Goal: Task Accomplishment & Management: Use online tool/utility

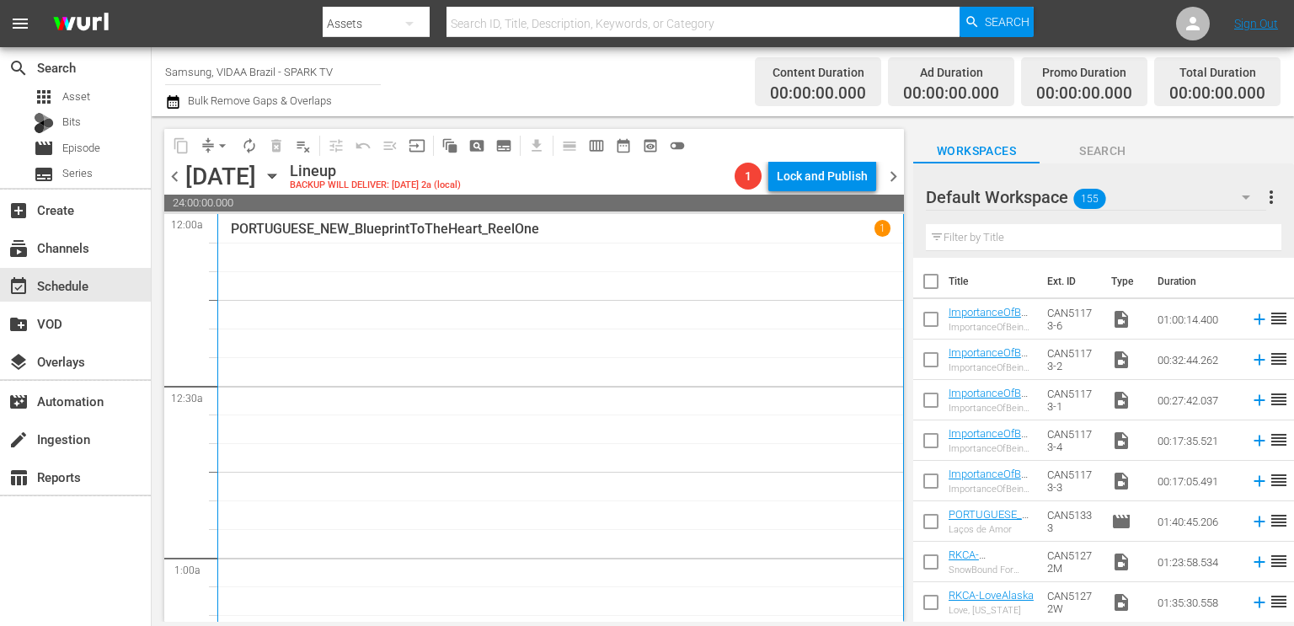
scroll to position [389, 0]
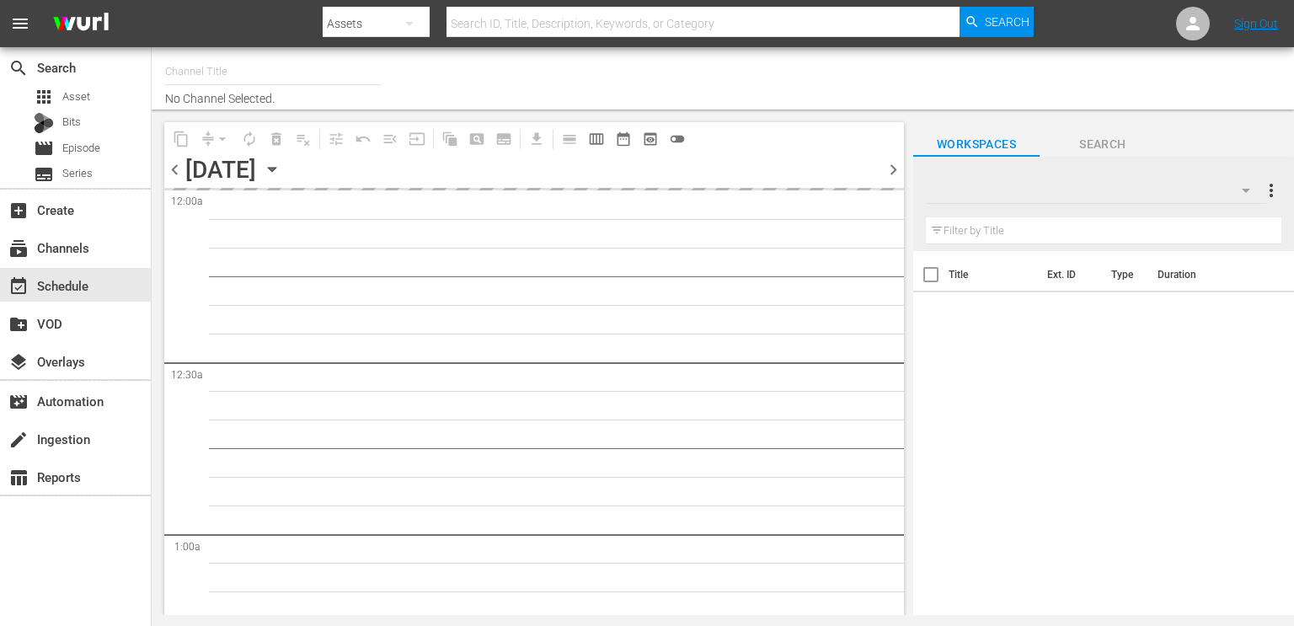
type input "Samsung, VIDAA Brazil - SPARK TV (1042)"
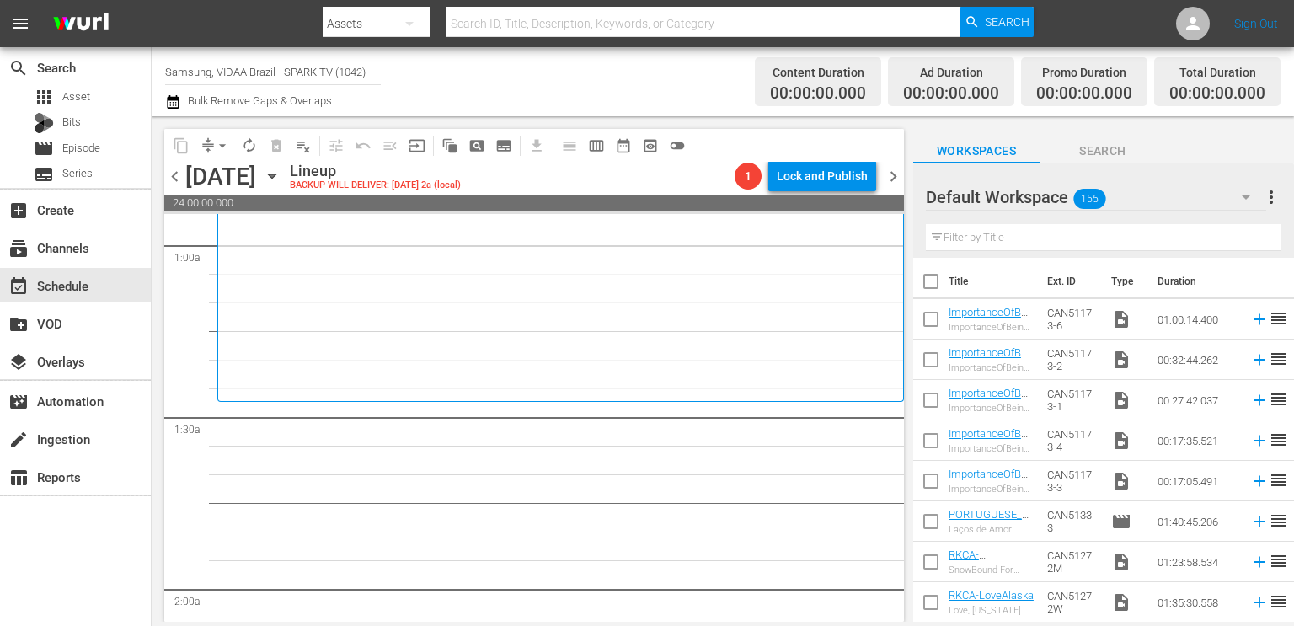
scroll to position [335, 0]
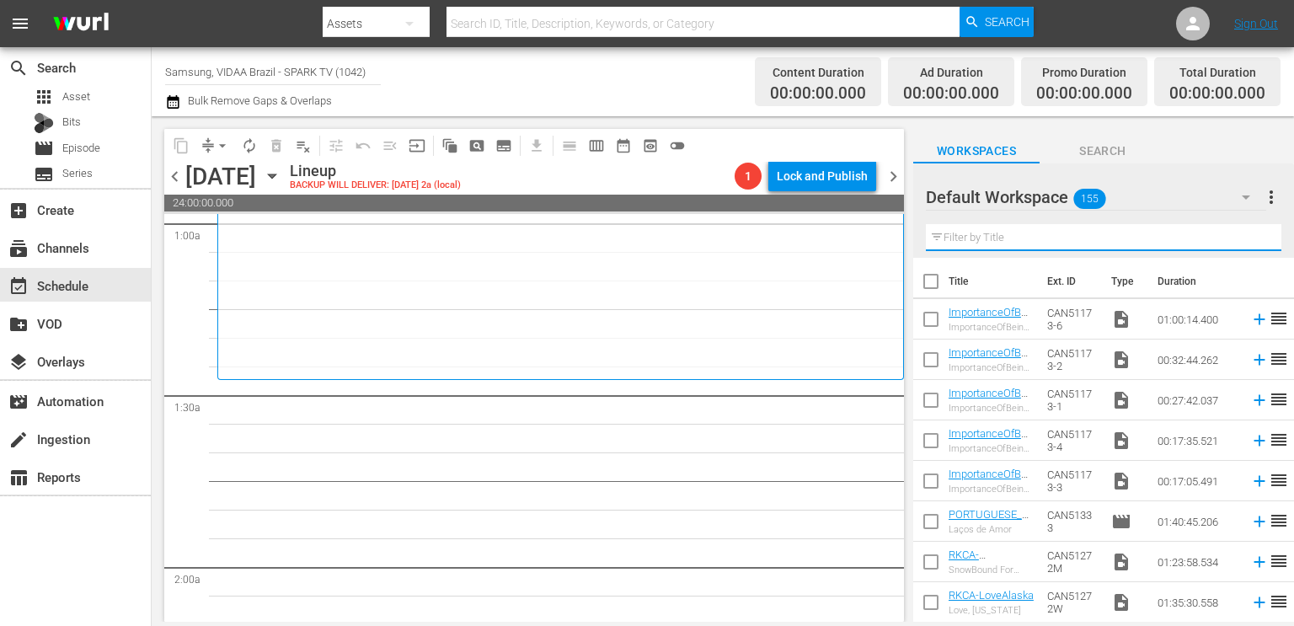
click at [1014, 233] on input "text" at bounding box center [1104, 237] width 356 height 27
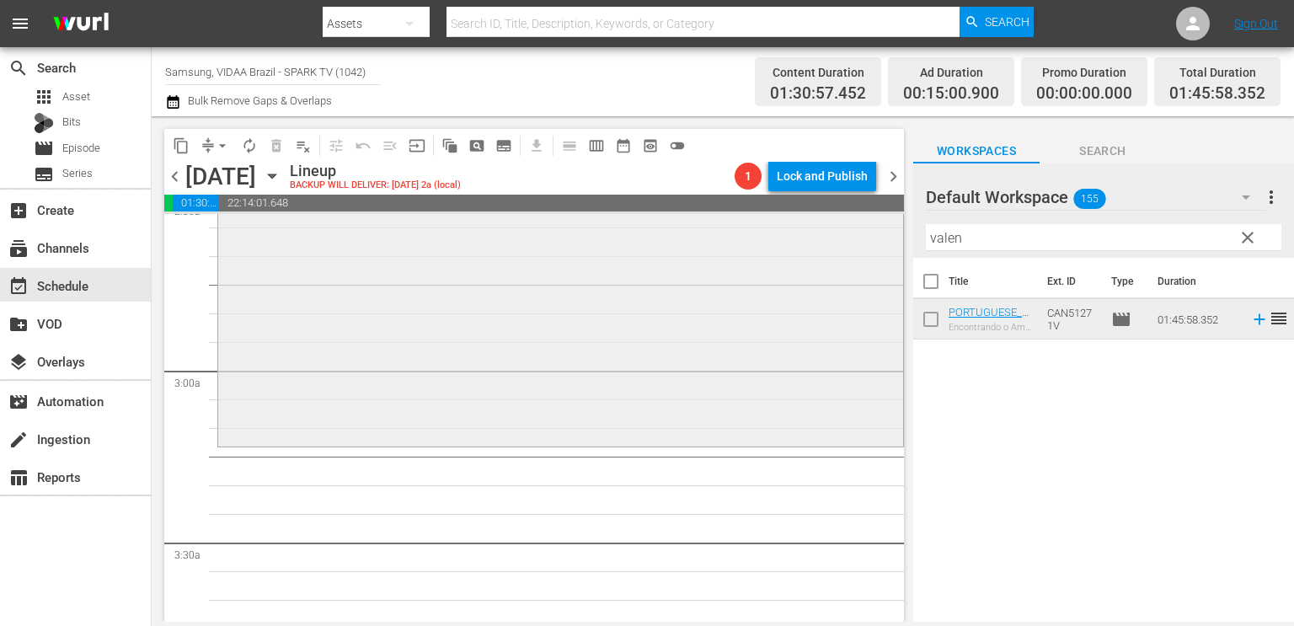
scroll to position [879, 0]
click at [1133, 227] on input "valen" at bounding box center [1104, 237] width 356 height 27
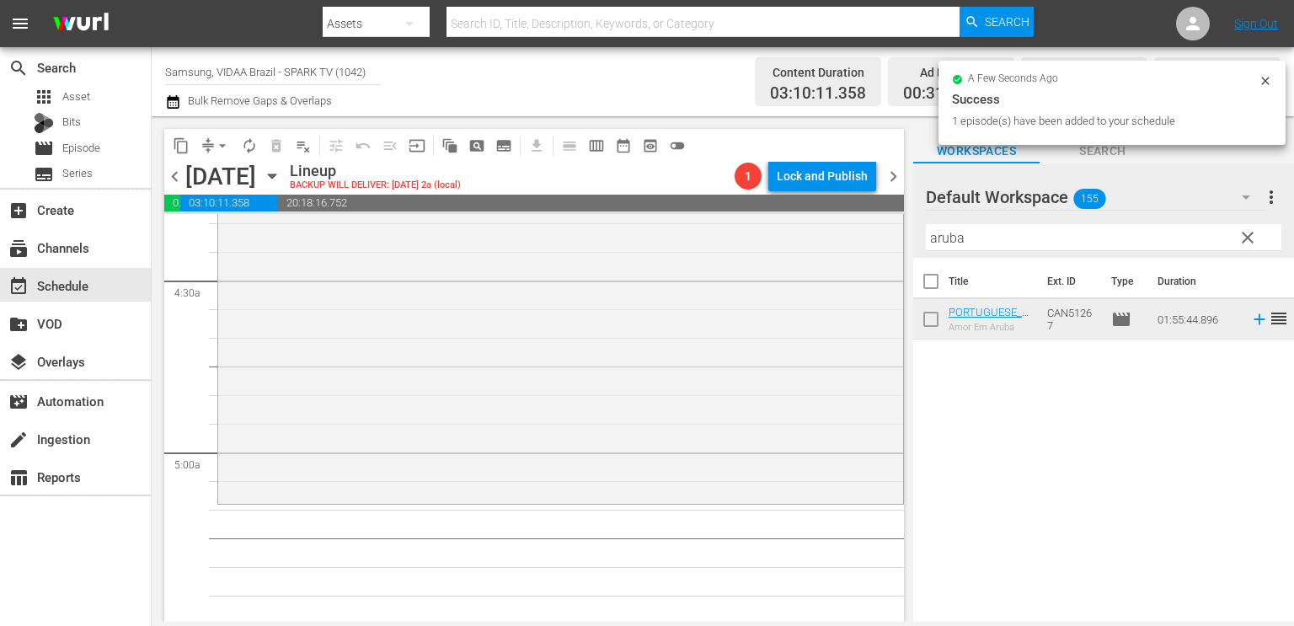
scroll to position [1490, 0]
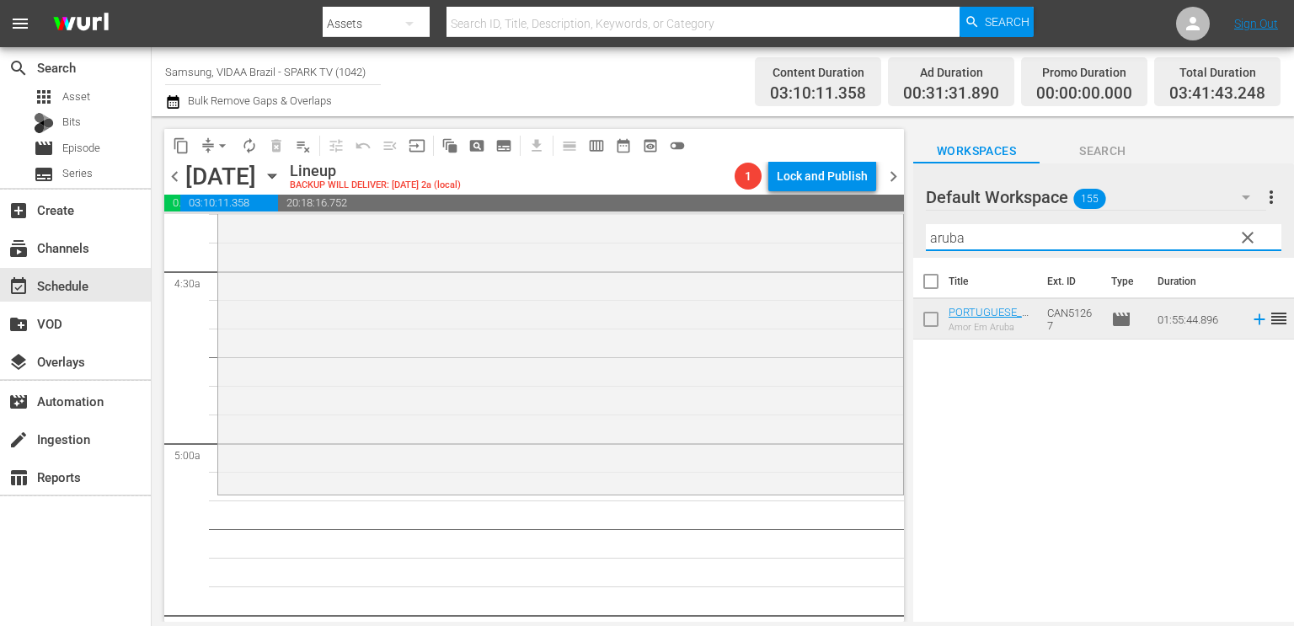
click at [1172, 232] on input "aruba" at bounding box center [1104, 237] width 356 height 27
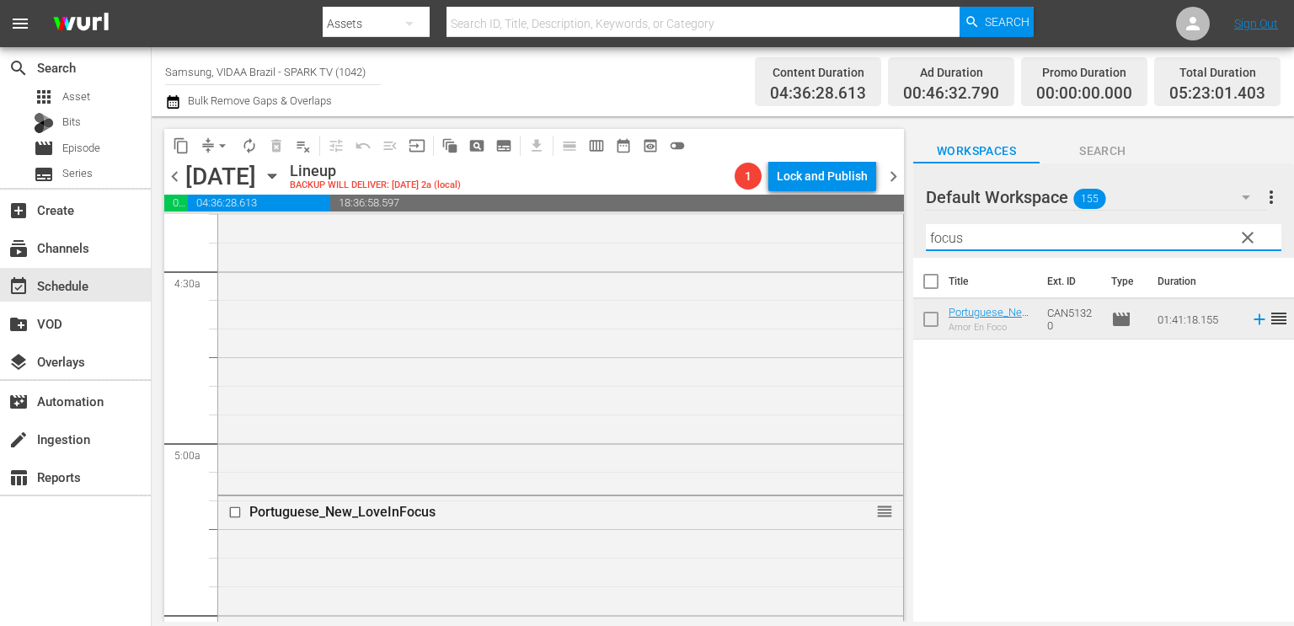
click at [1086, 248] on input "focus" at bounding box center [1104, 237] width 356 height 27
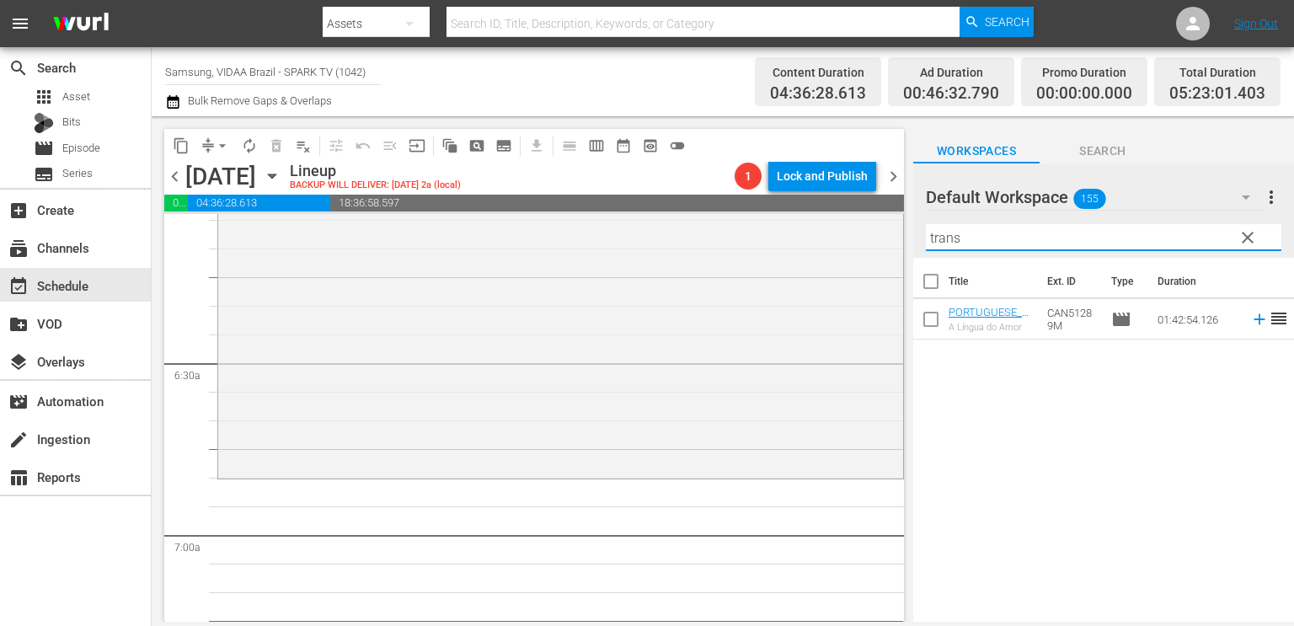
scroll to position [2143, 0]
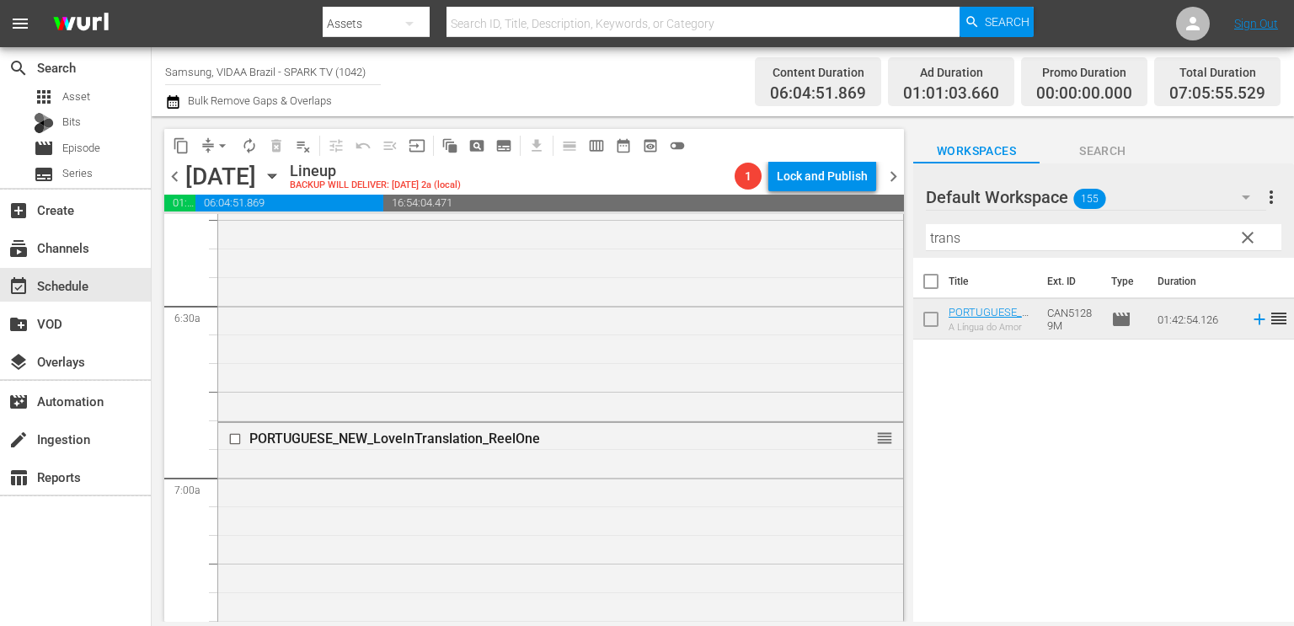
click at [1102, 239] on input "trans" at bounding box center [1104, 237] width 356 height 27
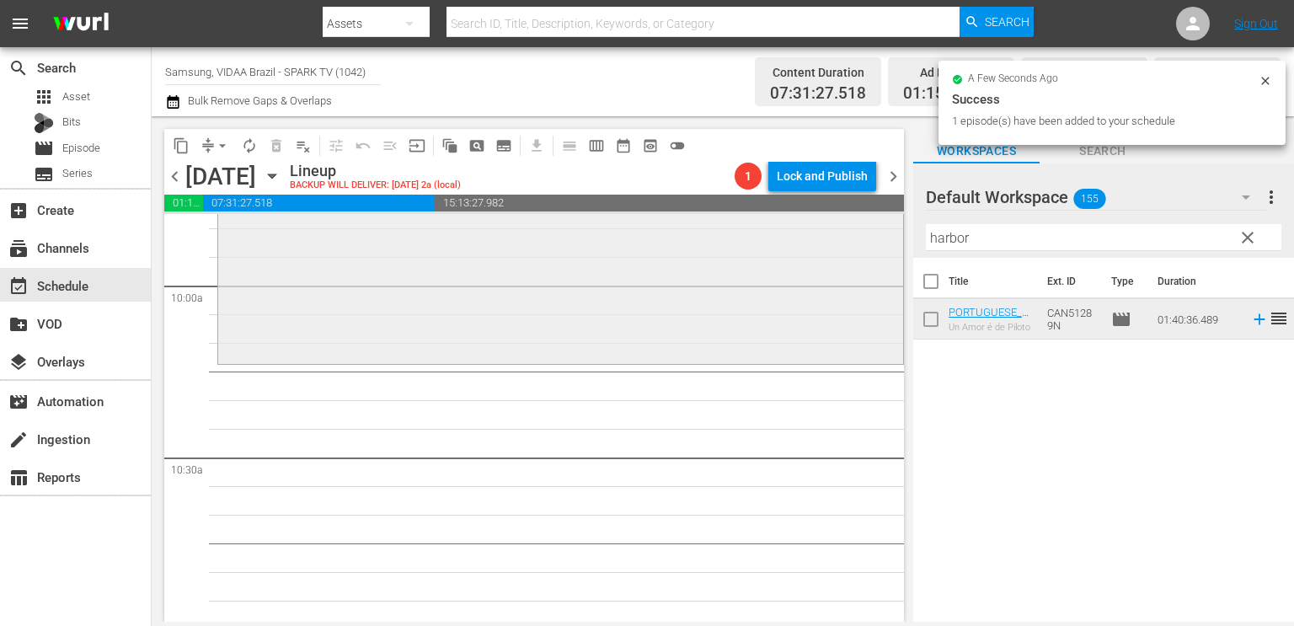
scroll to position [3396, 0]
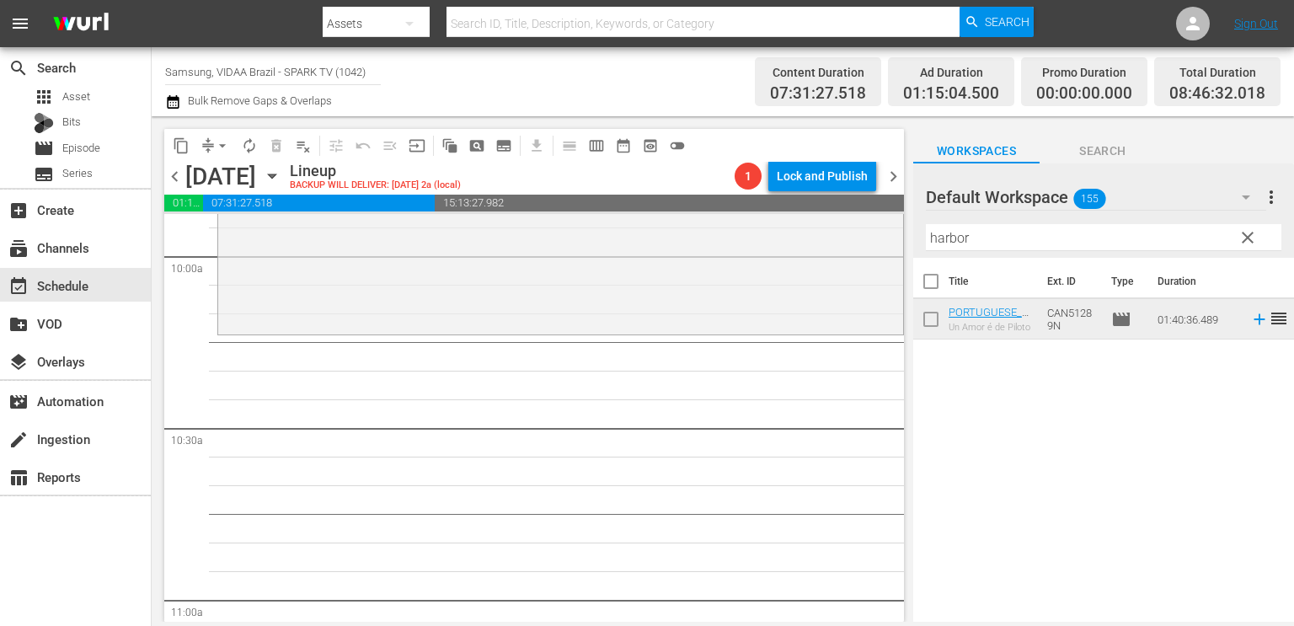
click at [1012, 223] on div "Filter by Title harbor" at bounding box center [1104, 237] width 356 height 40
click at [1002, 235] on input "harbor" at bounding box center [1104, 237] width 356 height 27
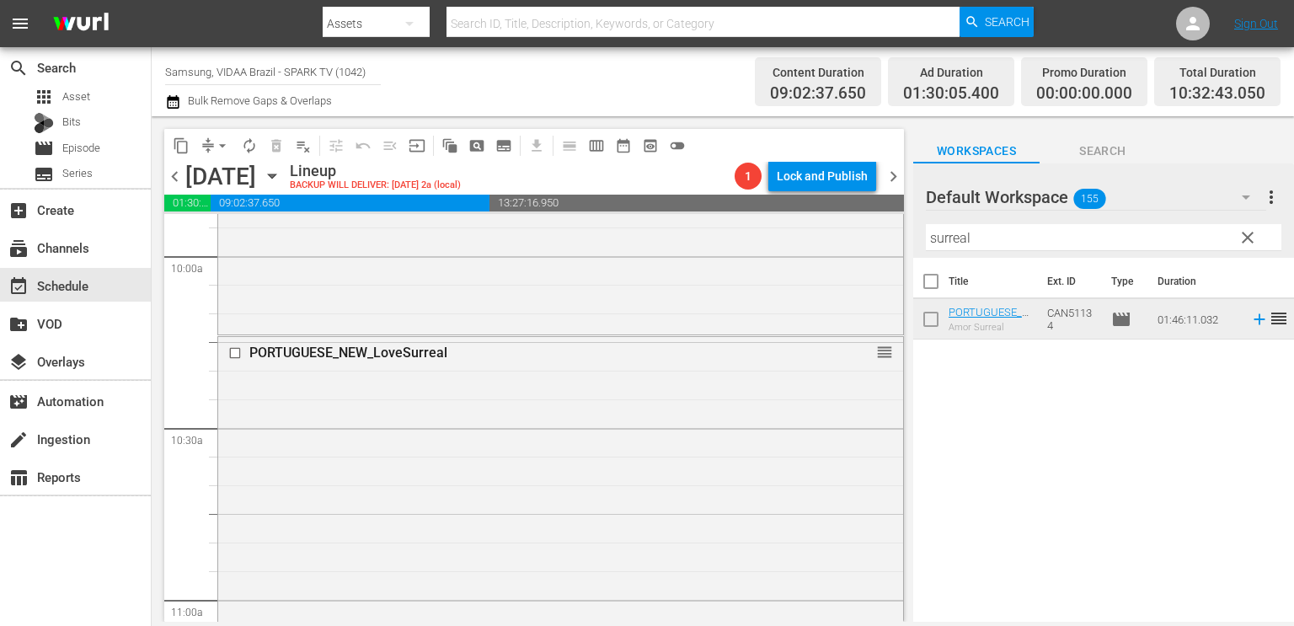
click at [1078, 248] on input "surreal" at bounding box center [1104, 237] width 356 height 27
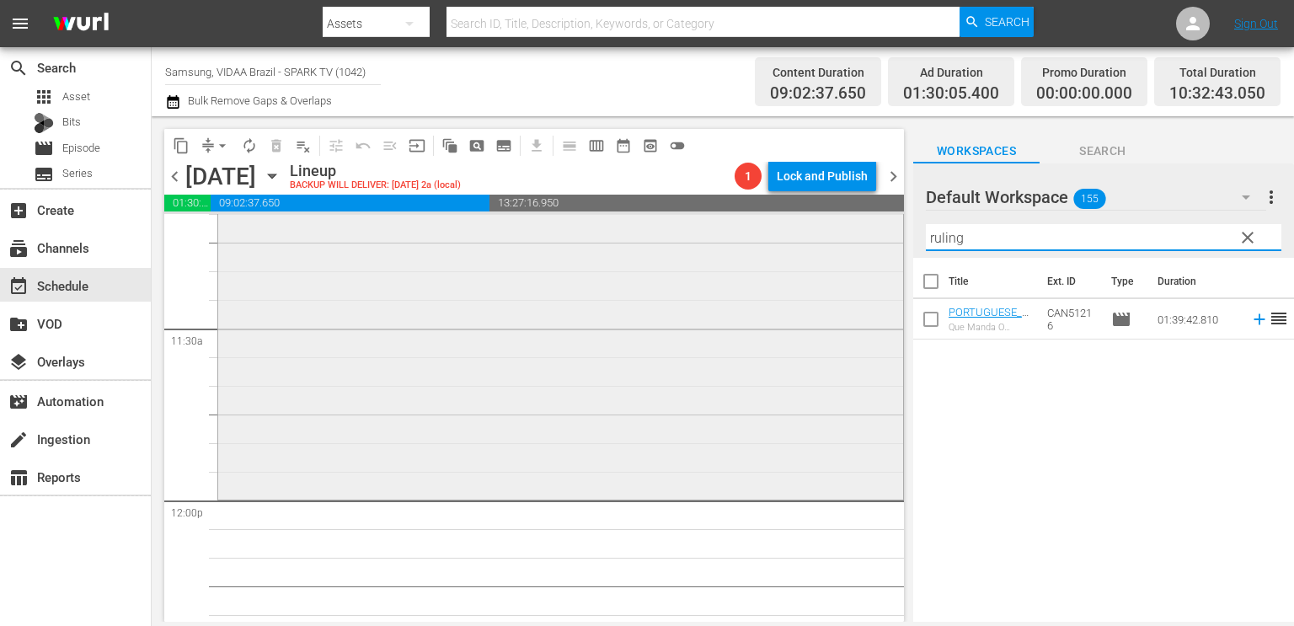
scroll to position [3969, 0]
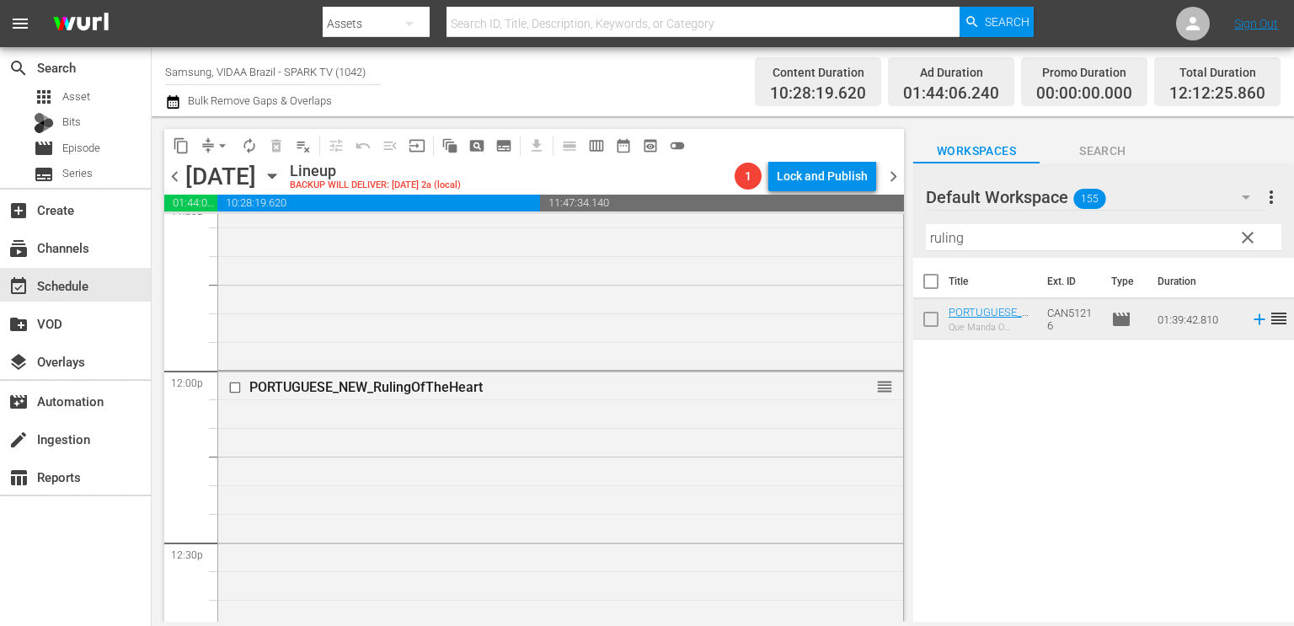
click at [1058, 241] on input "ruling" at bounding box center [1104, 237] width 356 height 27
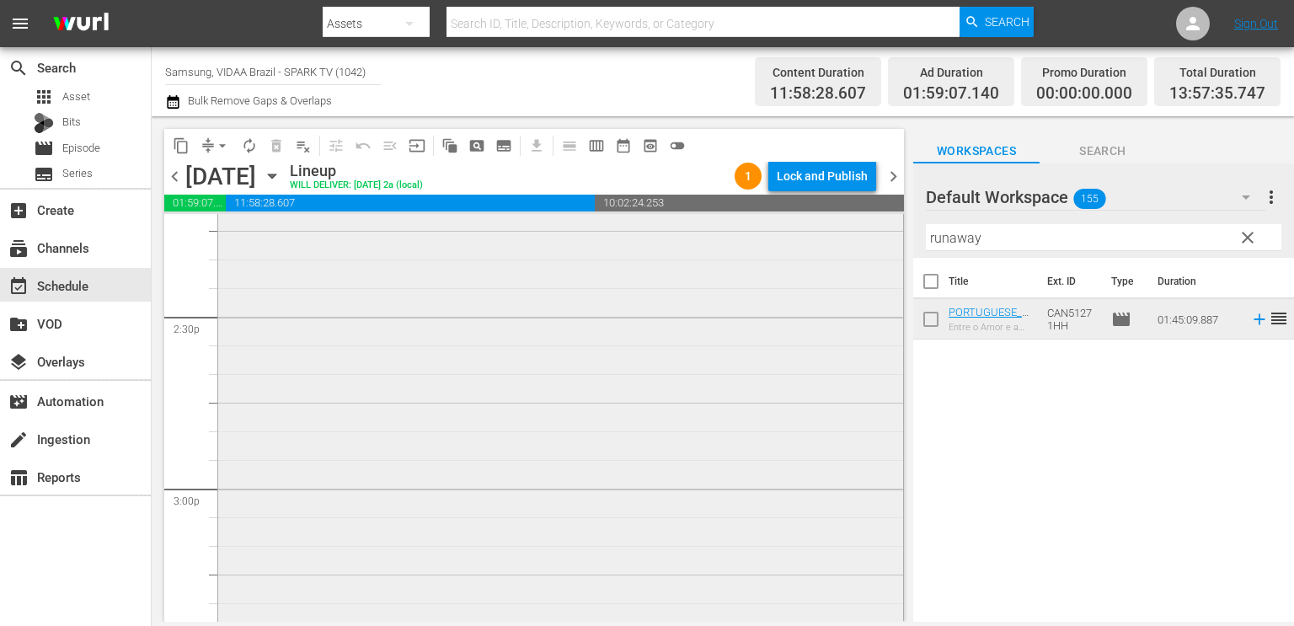
scroll to position [4987, 0]
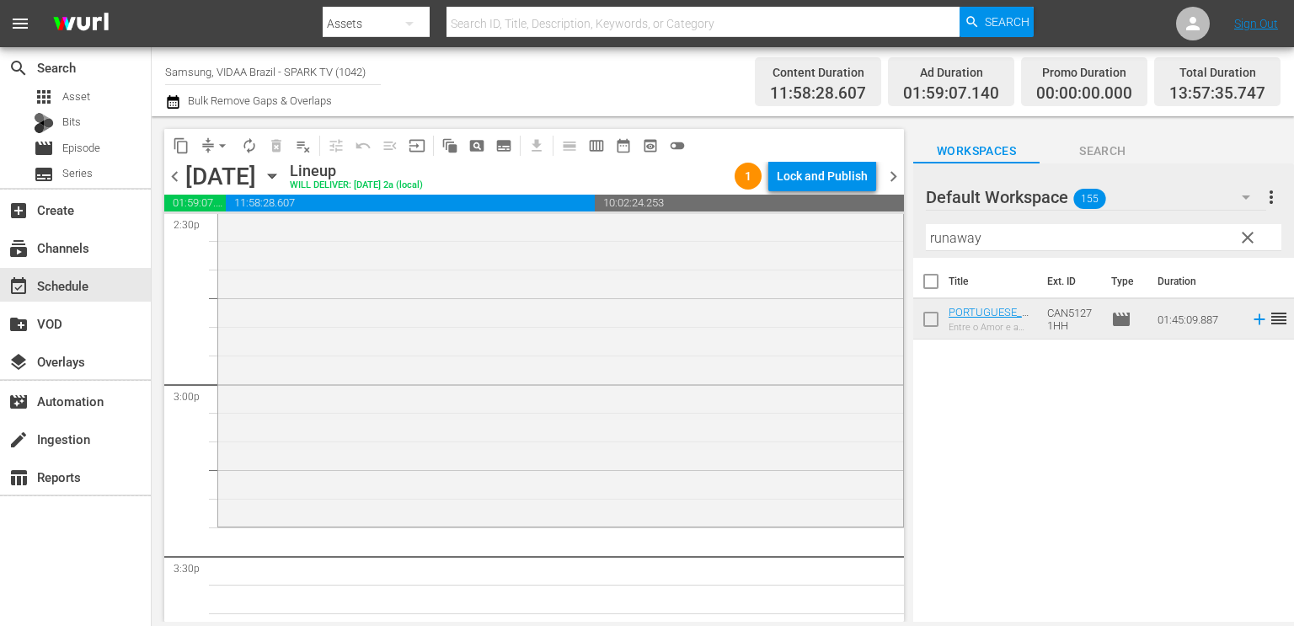
click at [1080, 231] on input "runaway" at bounding box center [1104, 237] width 356 height 27
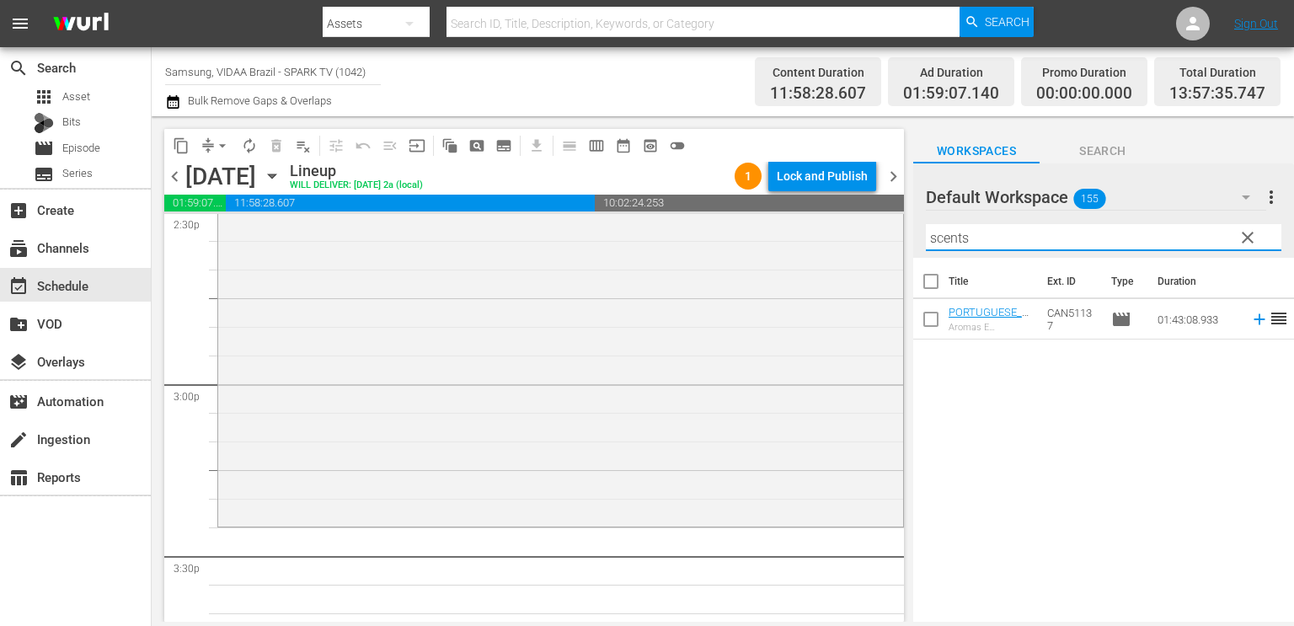
type input "scents"
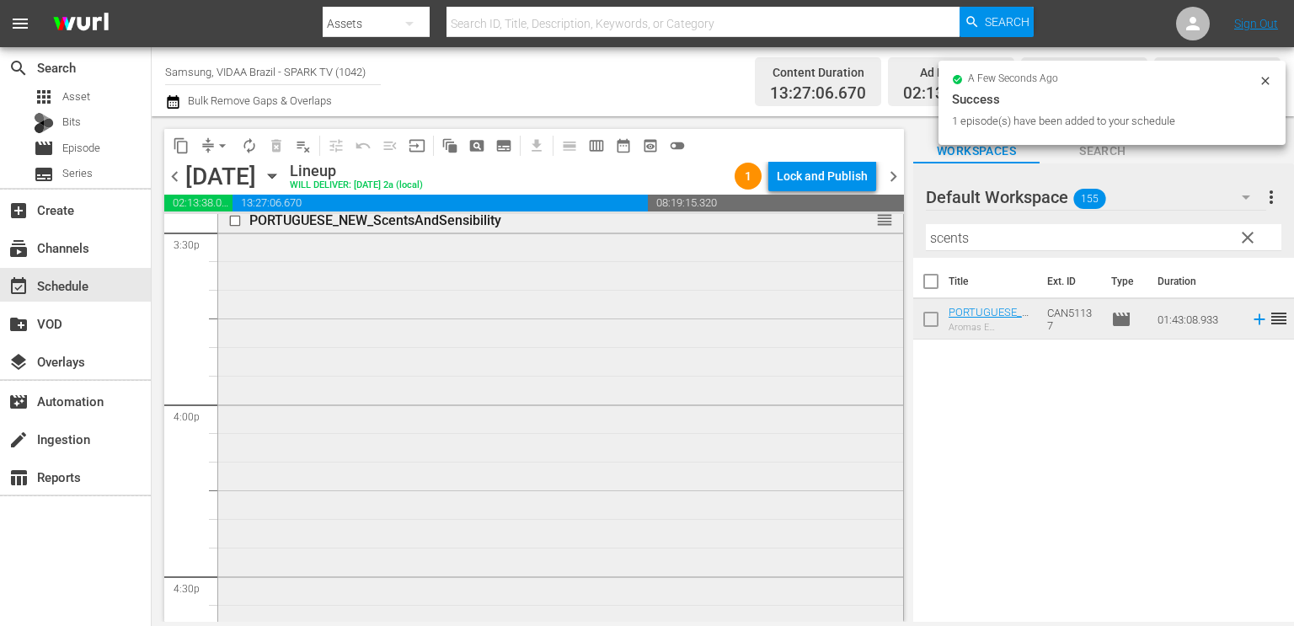
scroll to position [5311, 0]
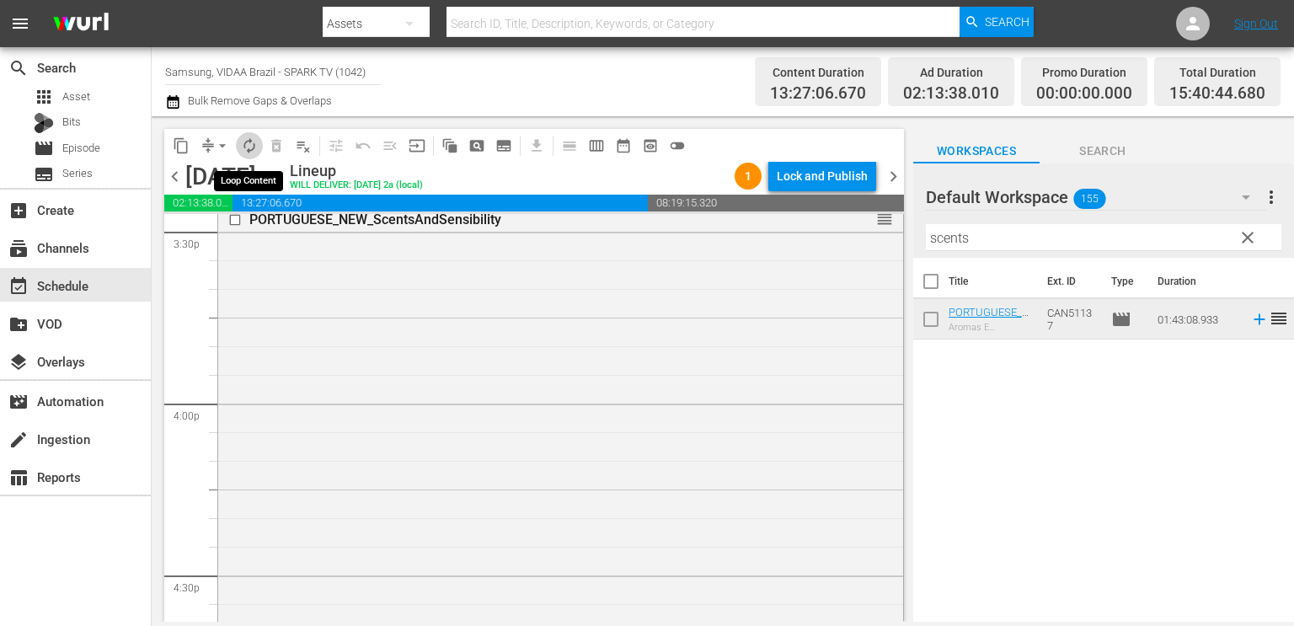
click at [248, 156] on button "autorenew_outlined" at bounding box center [249, 145] width 27 height 27
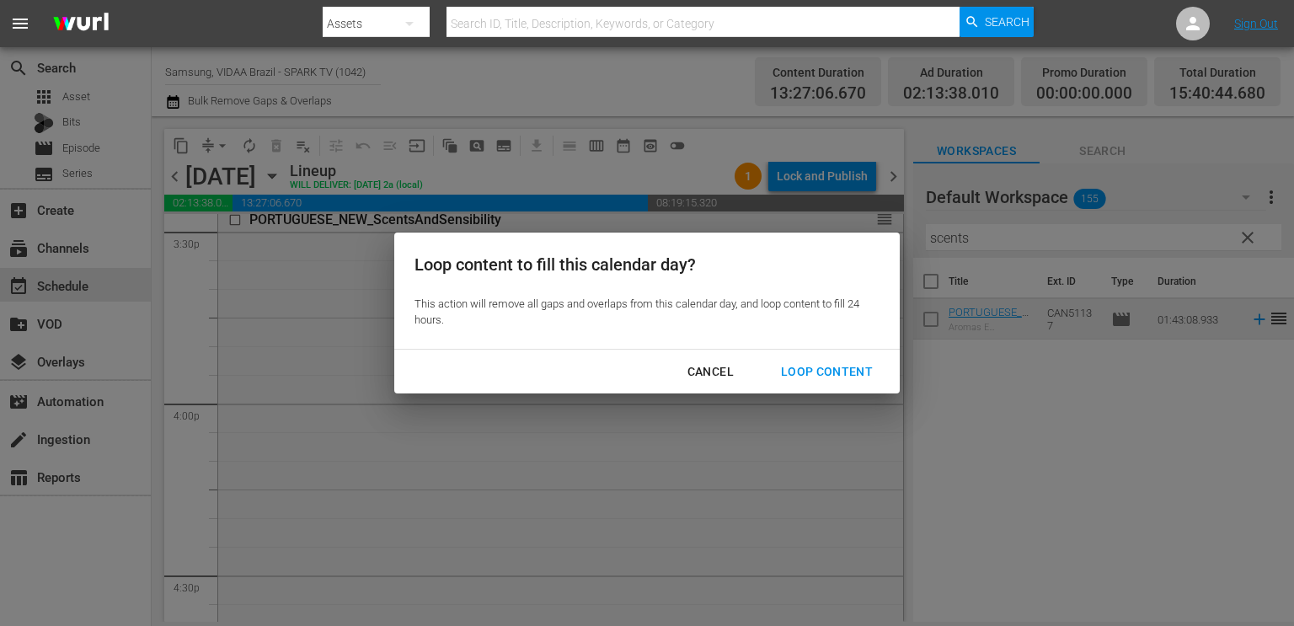
click at [833, 378] on div "Loop Content" at bounding box center [827, 372] width 119 height 21
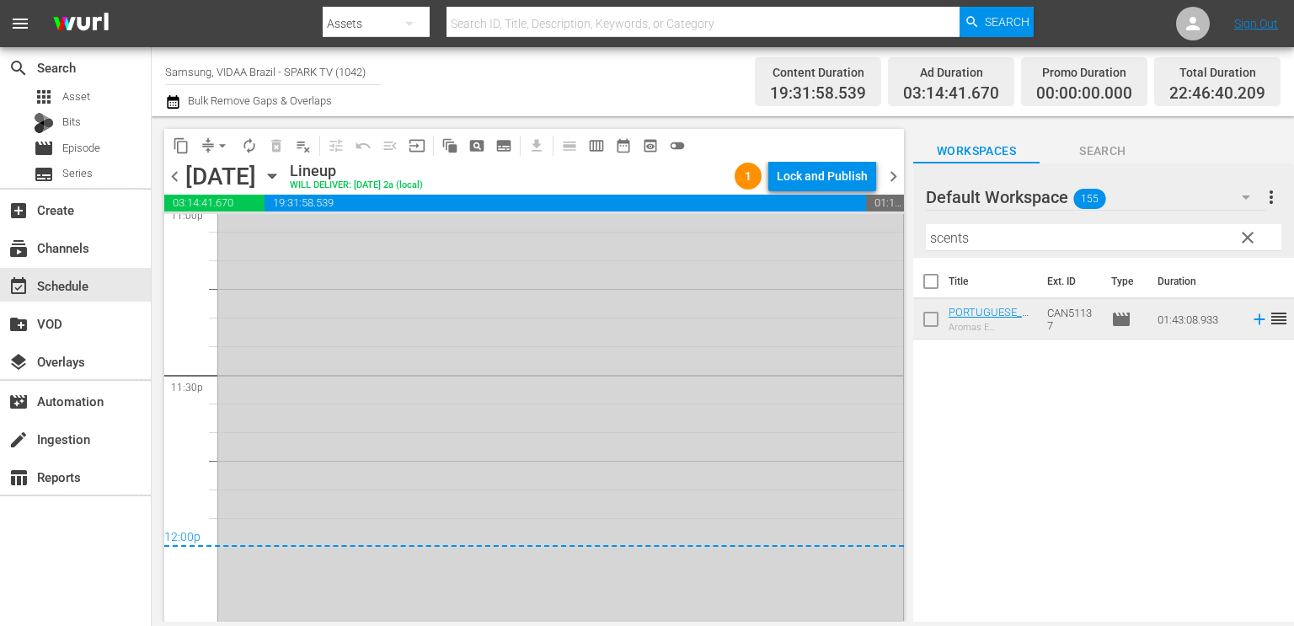
scroll to position [7924, 0]
click at [219, 146] on span "arrow_drop_down" at bounding box center [222, 145] width 17 height 17
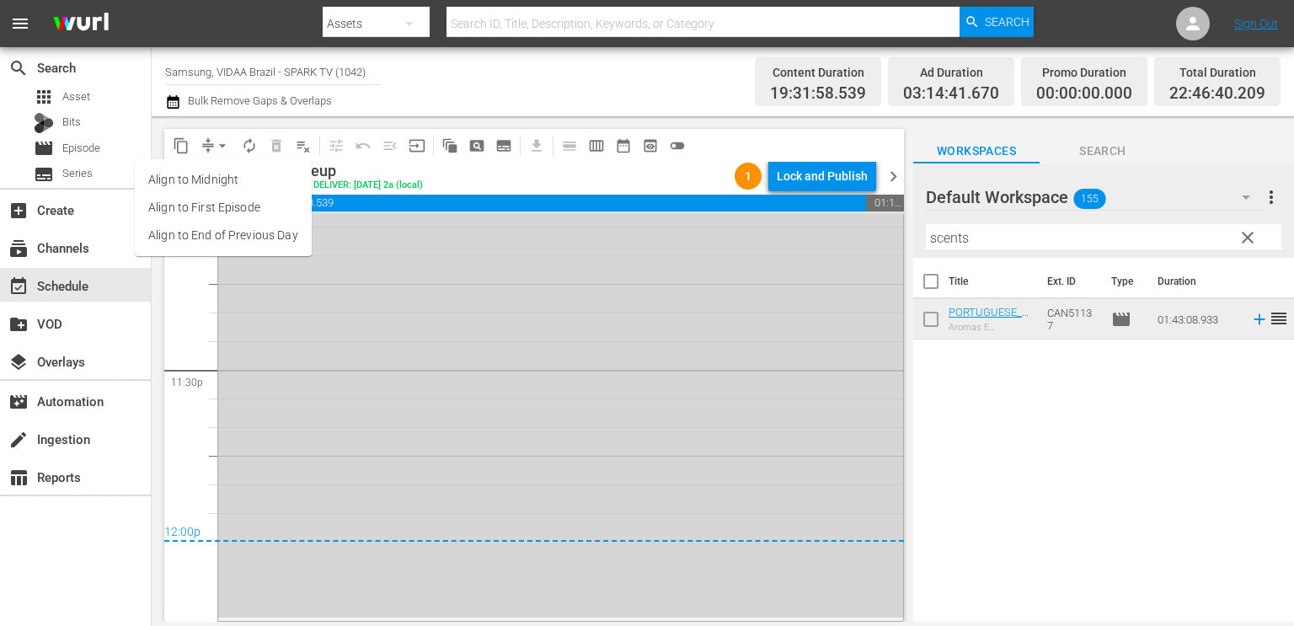
click at [222, 235] on li "Align to End of Previous Day" at bounding box center [223, 236] width 177 height 28
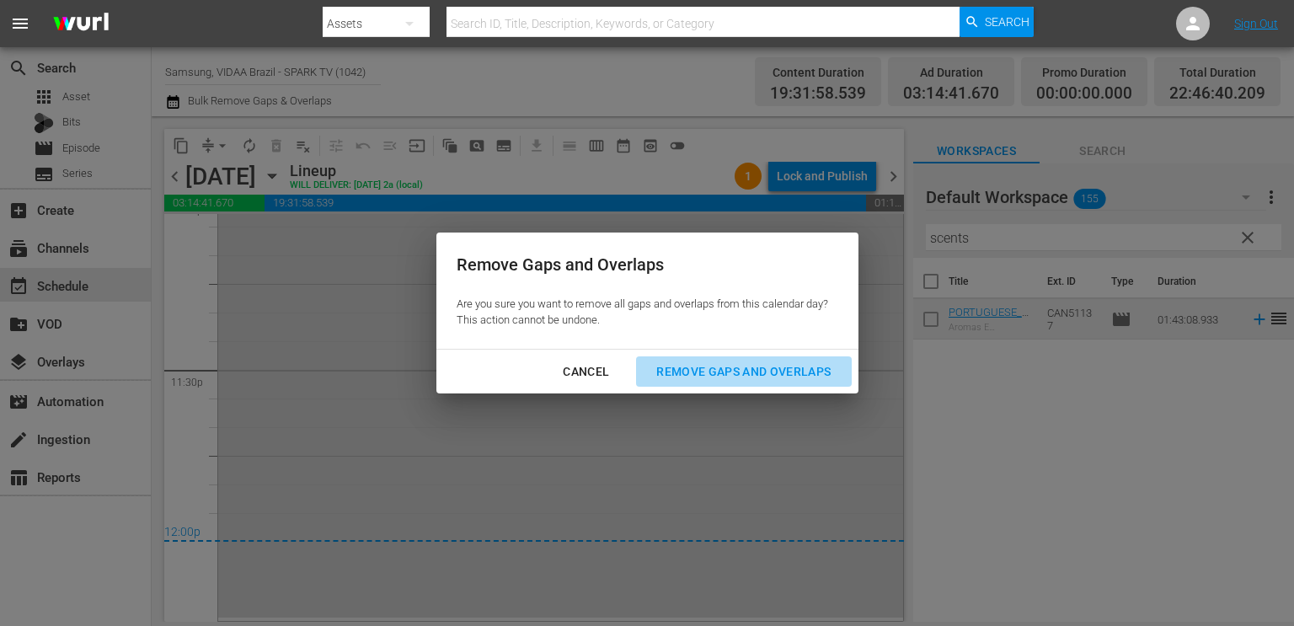
click at [705, 375] on div "Remove Gaps and Overlaps" at bounding box center [743, 372] width 201 height 21
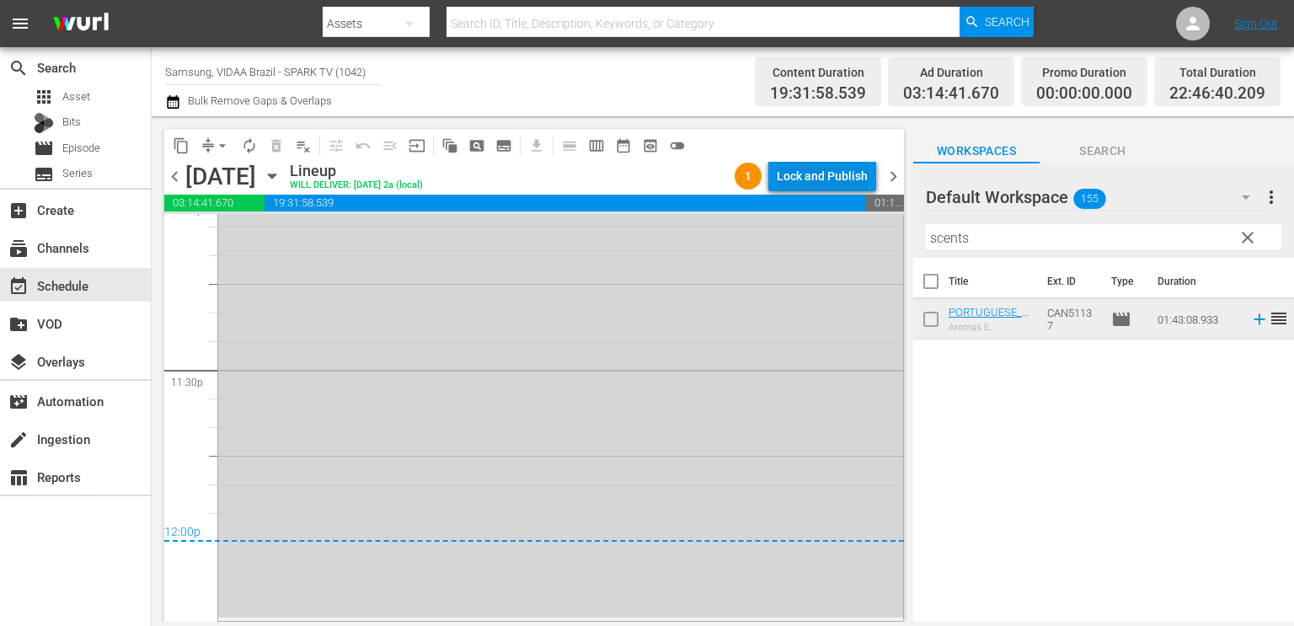
click at [811, 168] on div "Lock and Publish" at bounding box center [822, 176] width 91 height 30
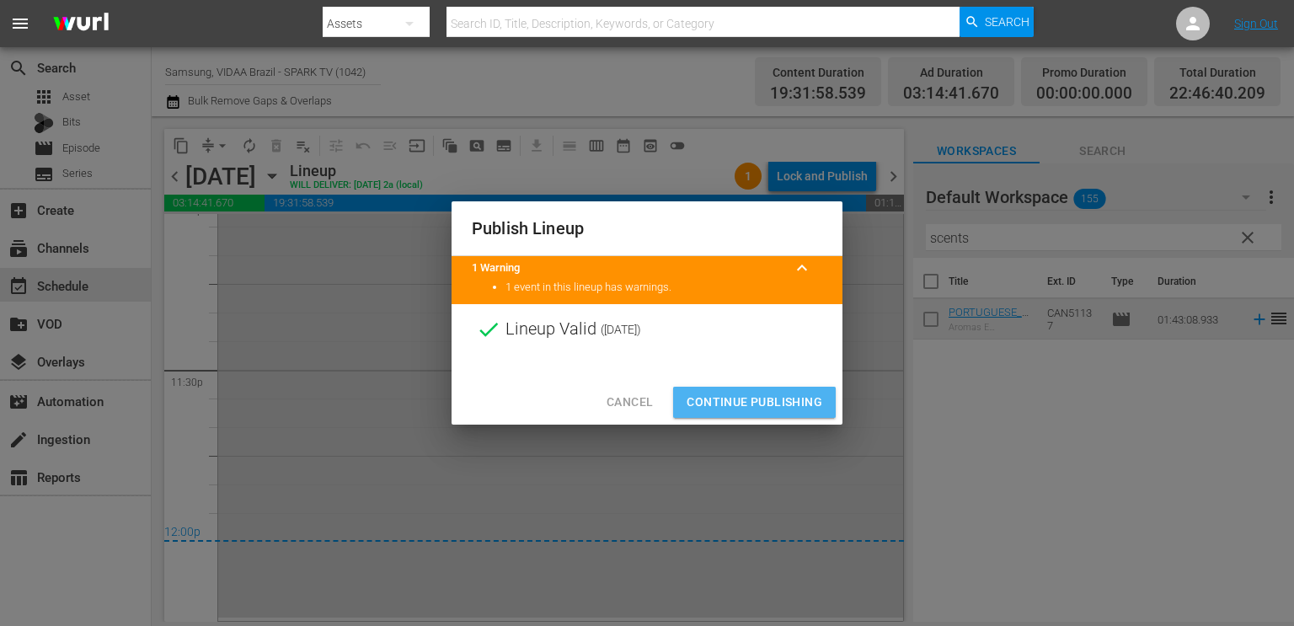
click at [792, 404] on span "Continue Publishing" at bounding box center [755, 402] width 136 height 21
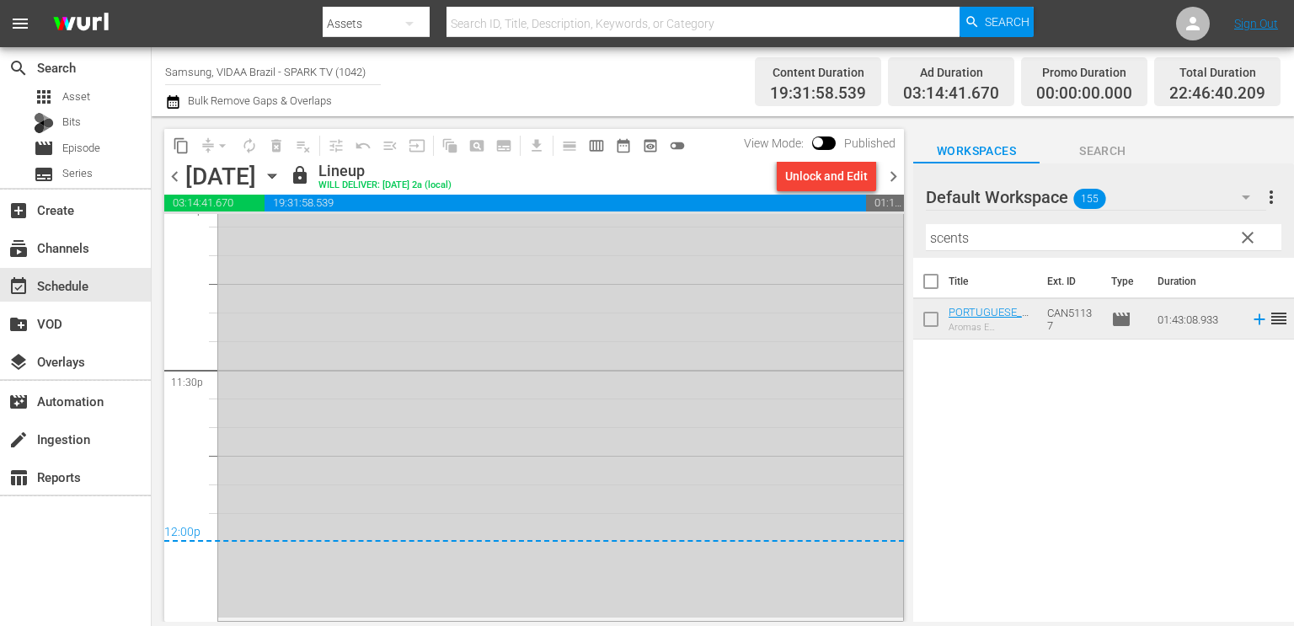
click at [894, 176] on span "chevron_right" at bounding box center [893, 176] width 21 height 21
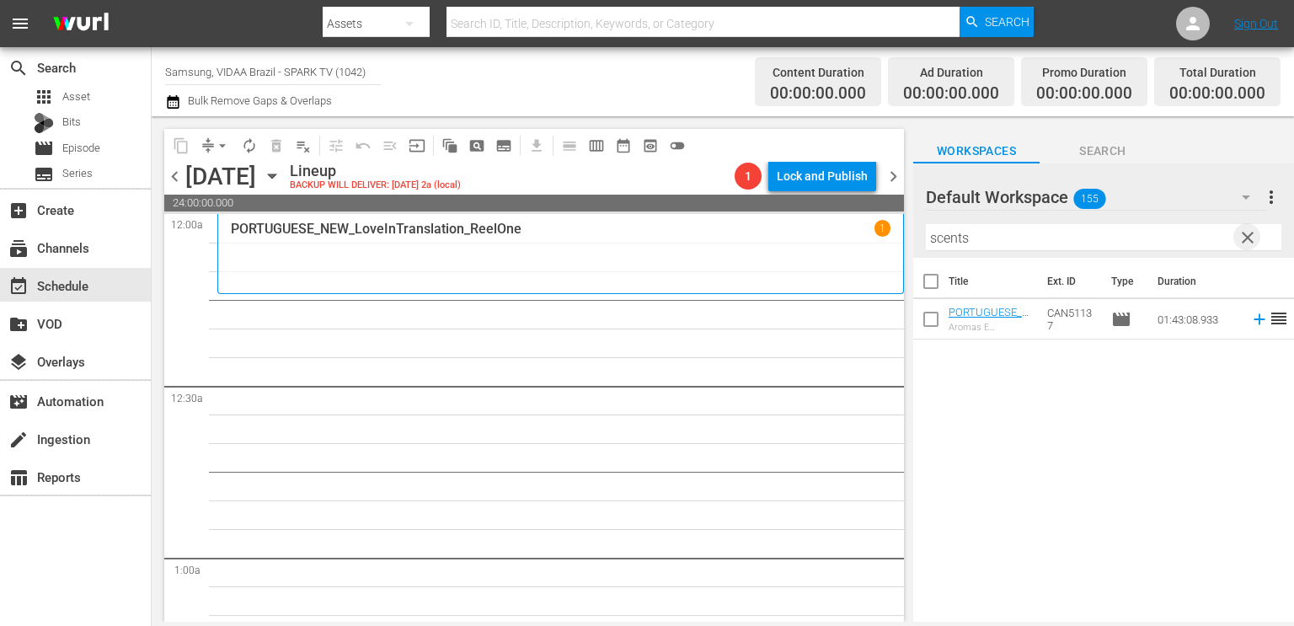
click at [1252, 232] on span "clear" at bounding box center [1248, 238] width 20 height 20
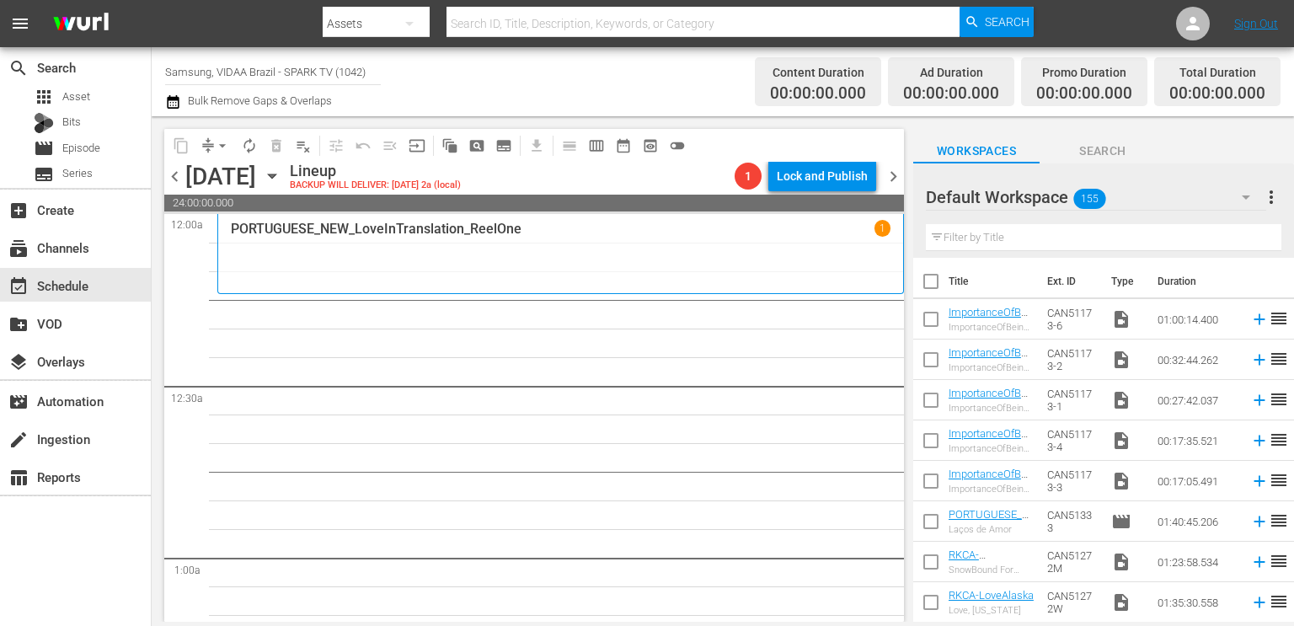
click at [1113, 234] on input "text" at bounding box center [1104, 237] width 356 height 27
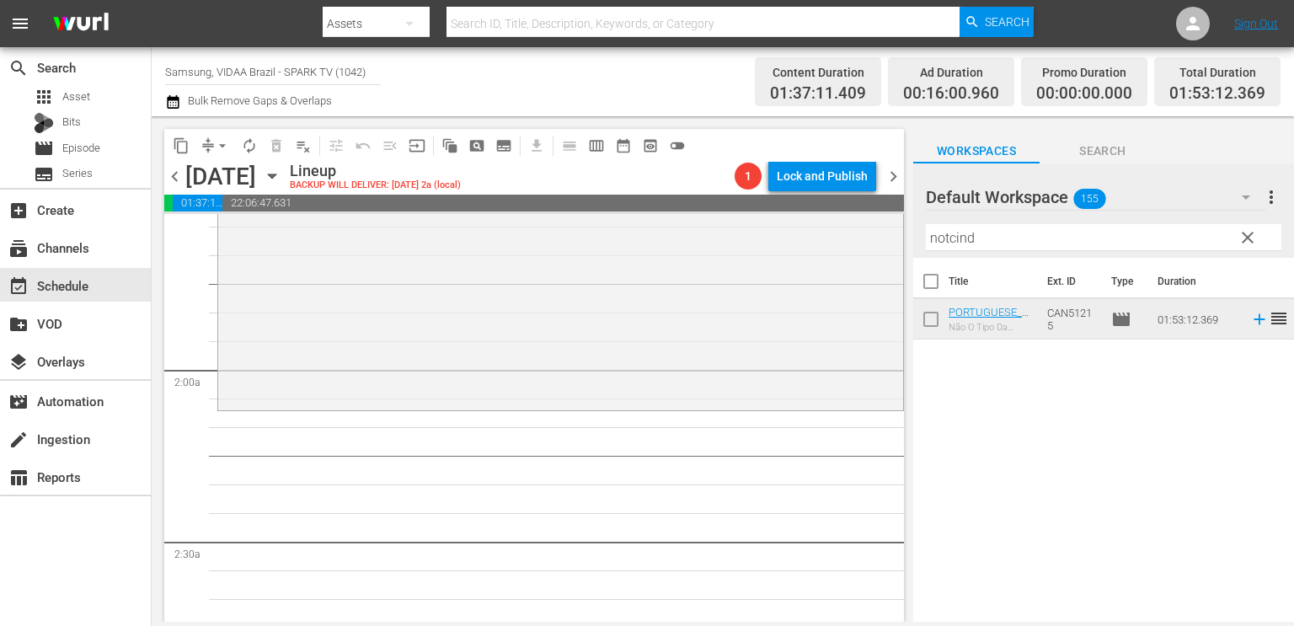
scroll to position [533, 0]
click at [1026, 245] on input "notcind" at bounding box center [1104, 237] width 356 height 27
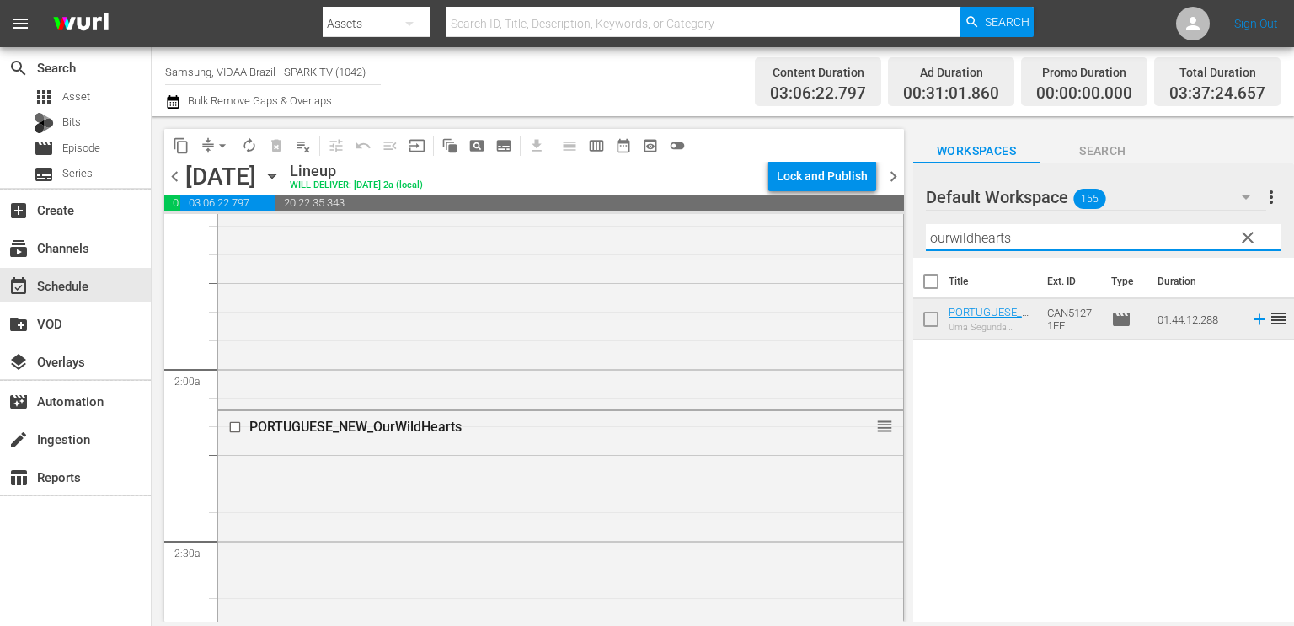
click at [1030, 240] on input "ourwildhearts" at bounding box center [1104, 237] width 356 height 27
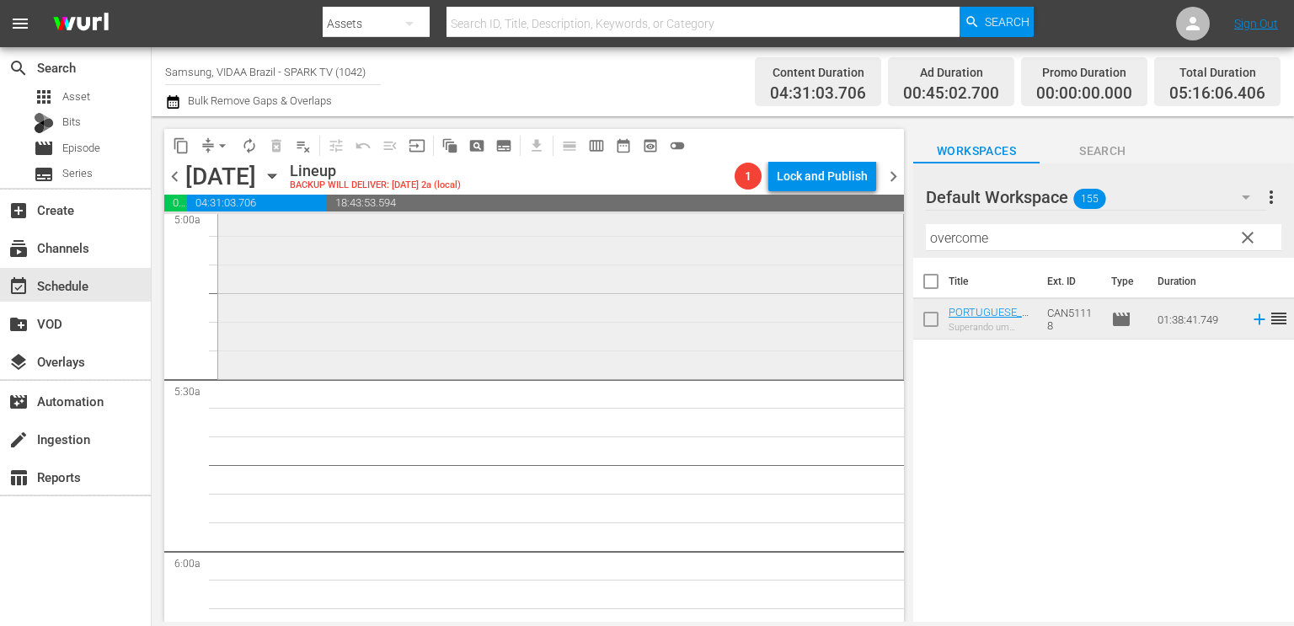
scroll to position [1727, 0]
click at [1119, 238] on input "overcome" at bounding box center [1104, 237] width 356 height 27
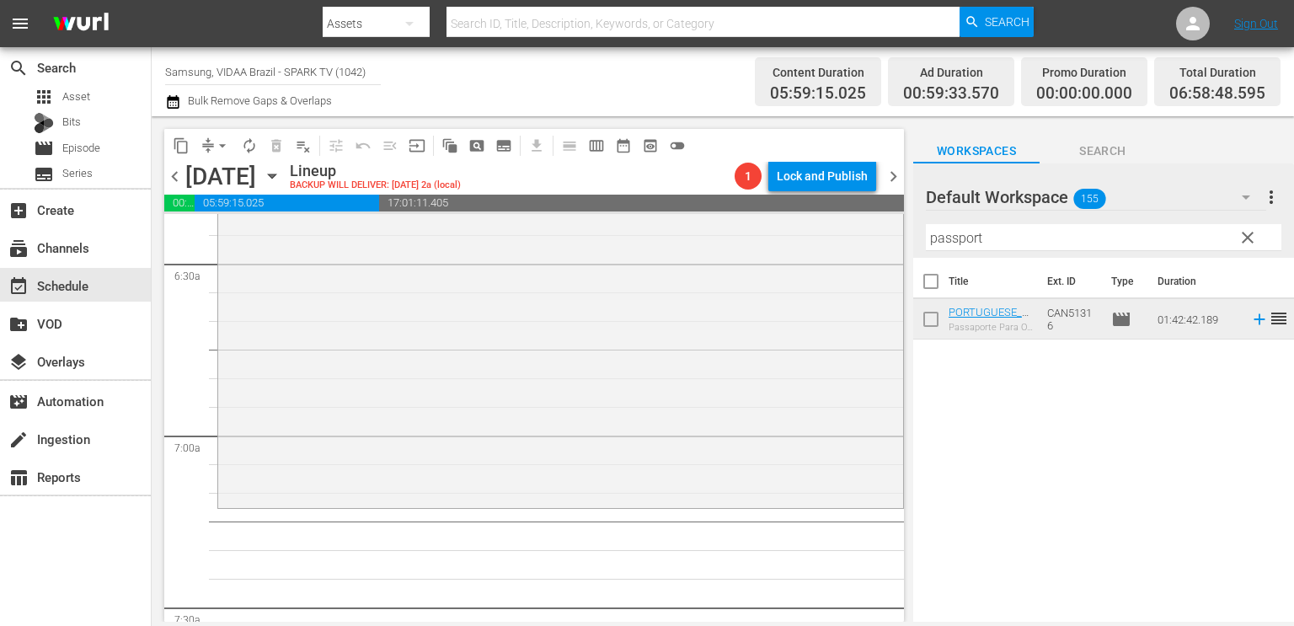
scroll to position [2208, 0]
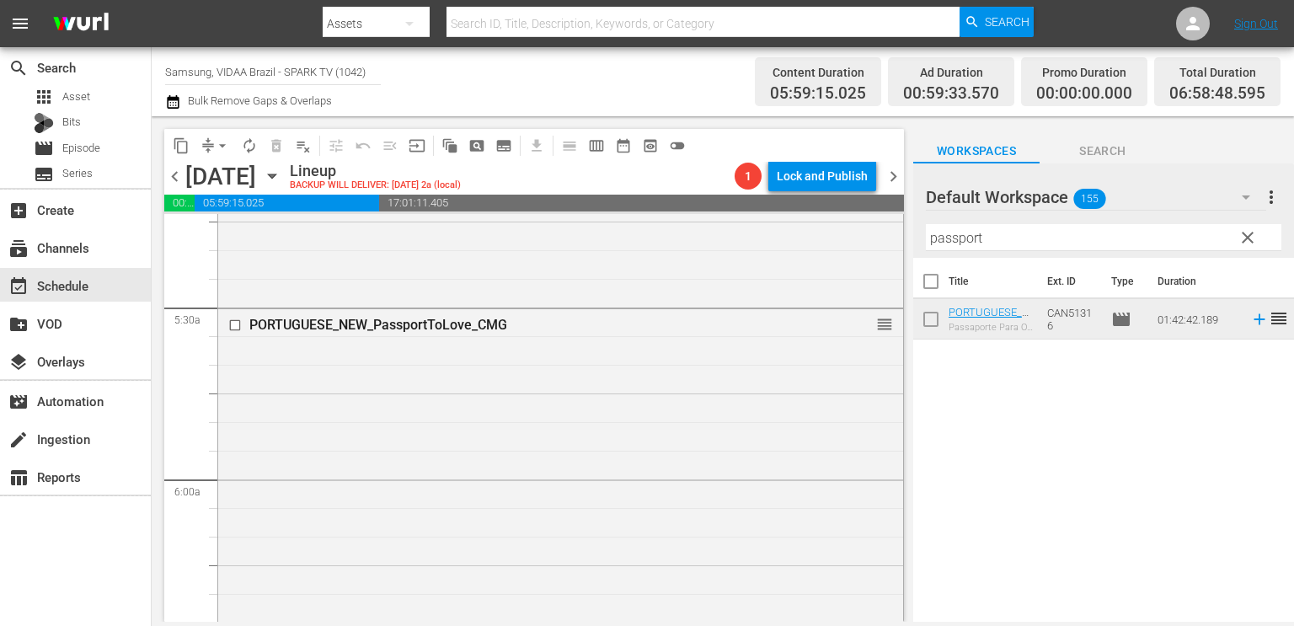
drag, startPoint x: 1050, startPoint y: 324, endPoint x: 1020, endPoint y: 331, distance: 31.1
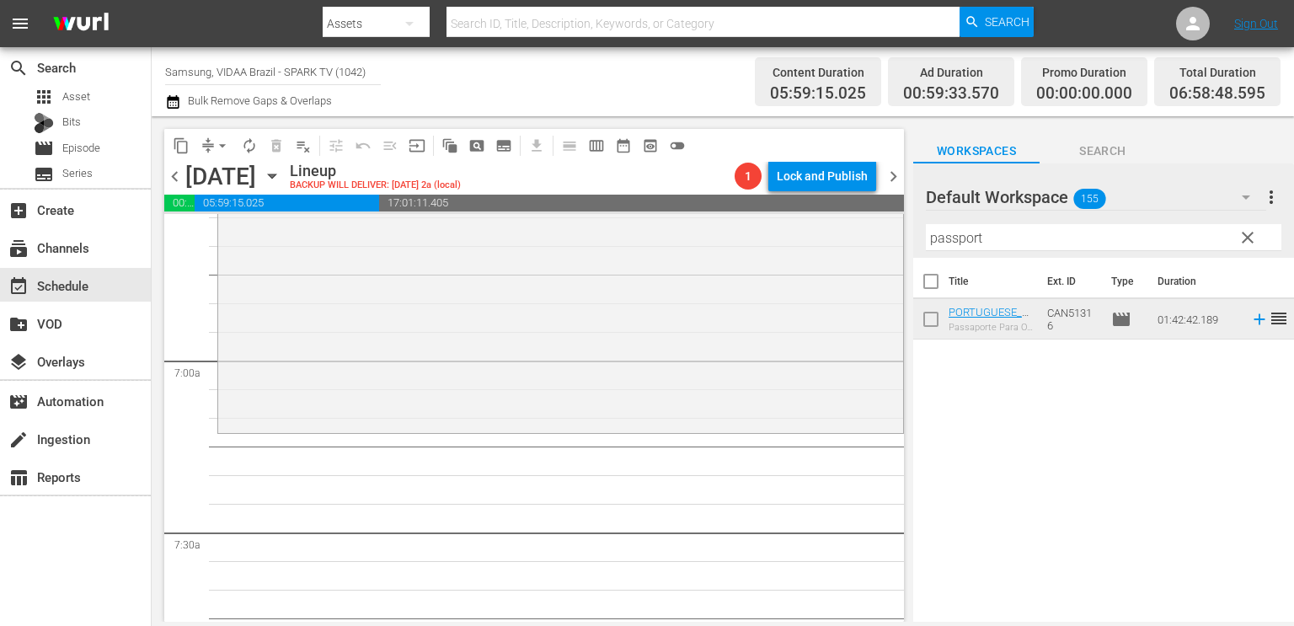
scroll to position [2309, 0]
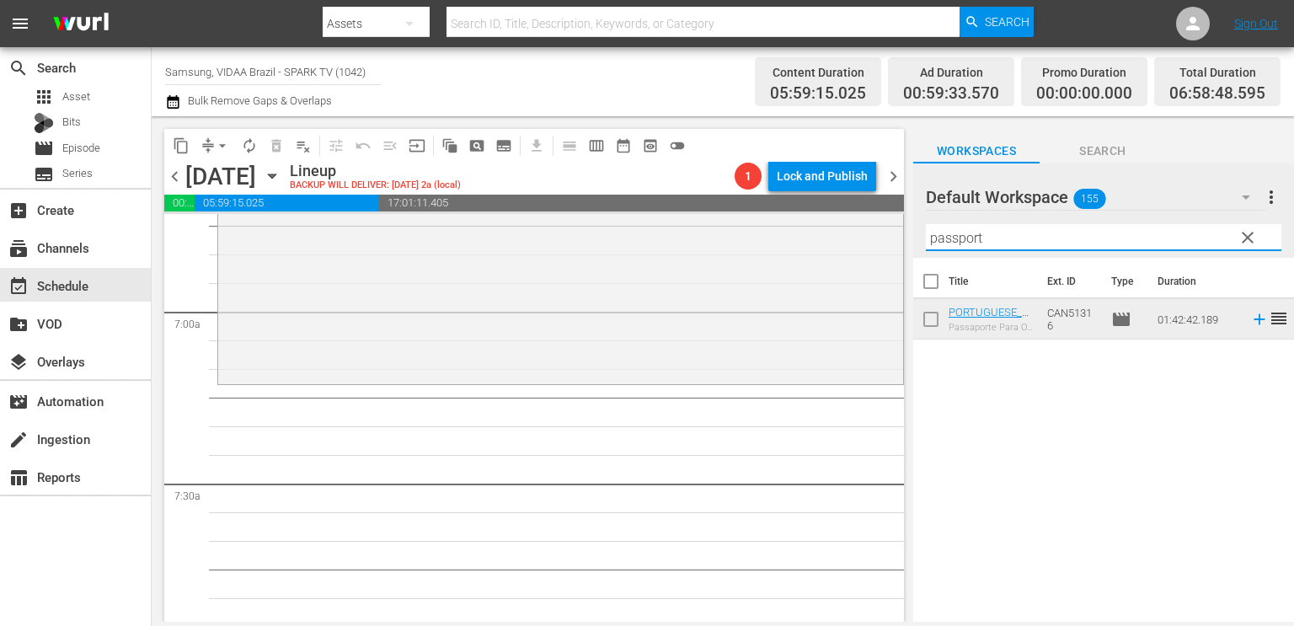
click at [1058, 247] on input "passport" at bounding box center [1104, 237] width 356 height 27
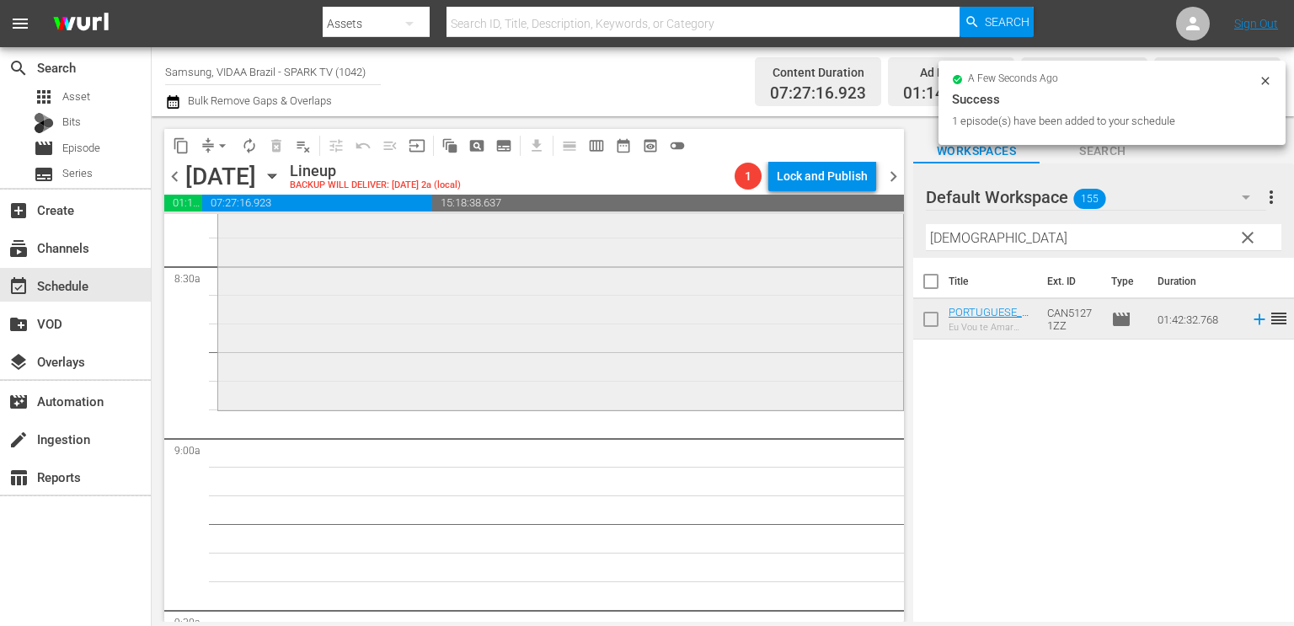
scroll to position [2871, 0]
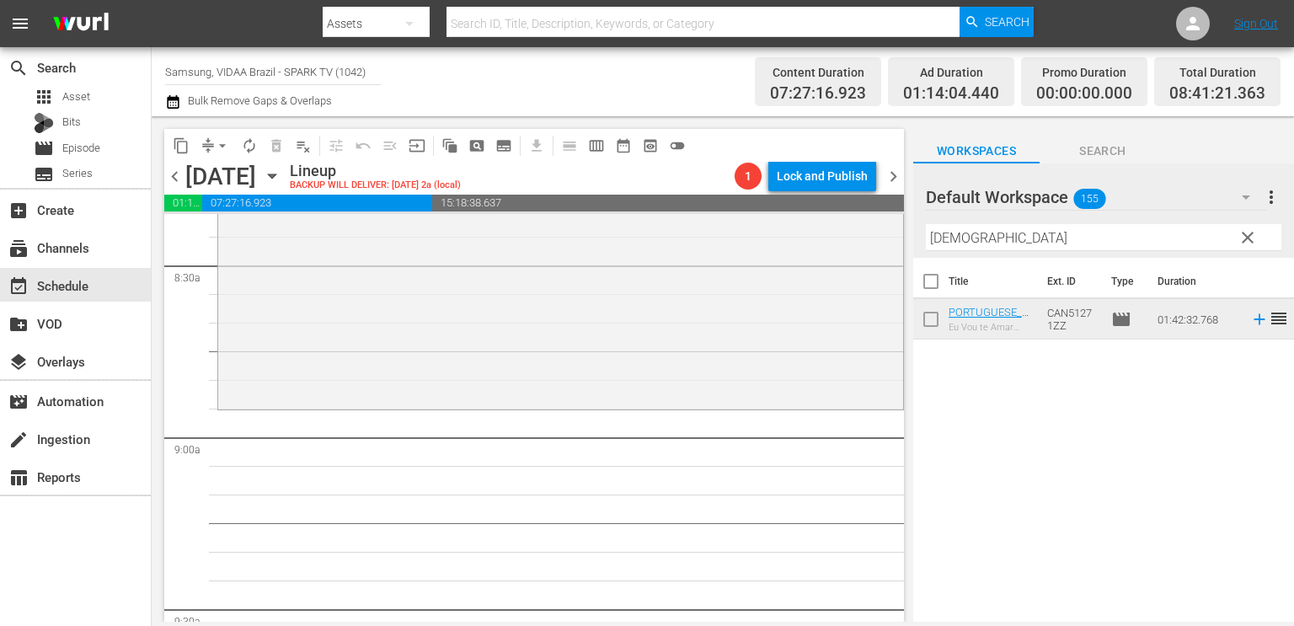
click at [983, 249] on input "amish" at bounding box center [1104, 237] width 356 height 27
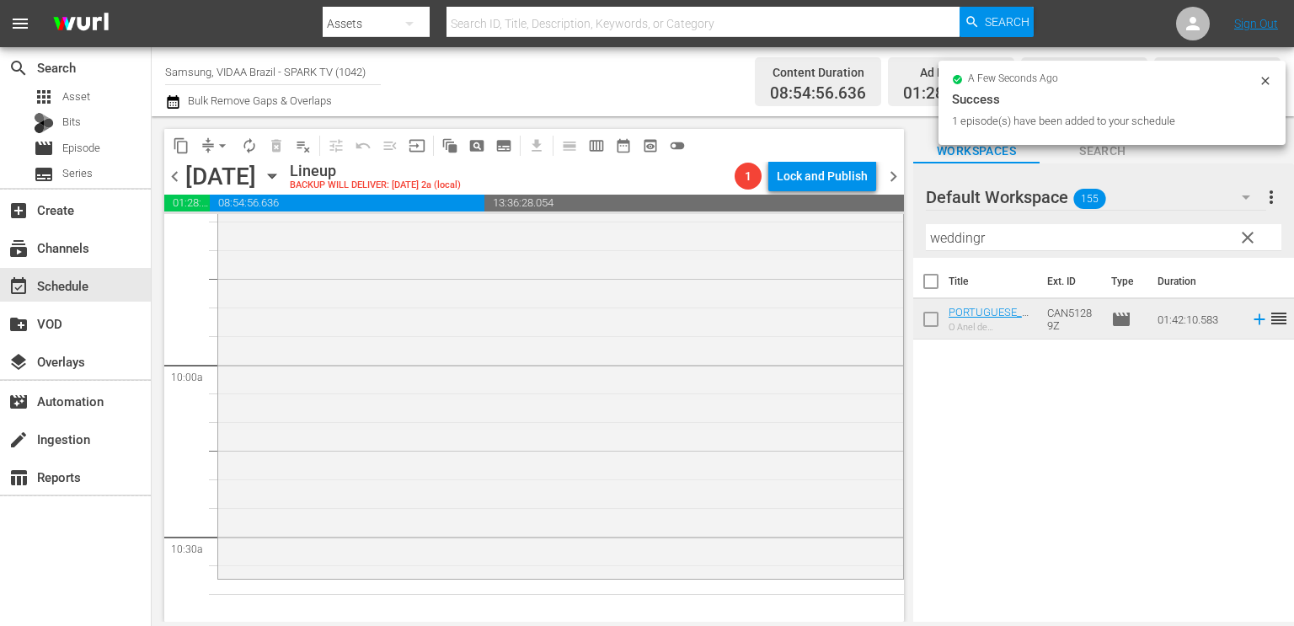
scroll to position [3457, 0]
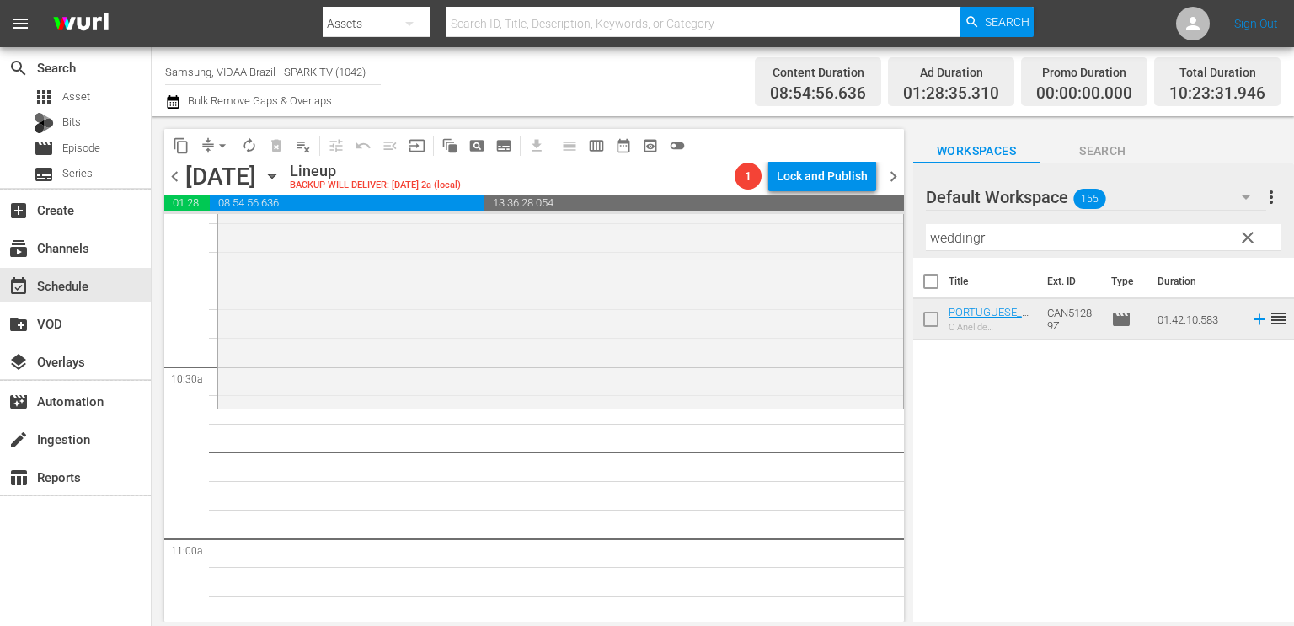
click at [985, 250] on input "weddingr" at bounding box center [1104, 237] width 356 height 27
click at [985, 250] on div "Filter by Title weddingr" at bounding box center [1104, 237] width 356 height 40
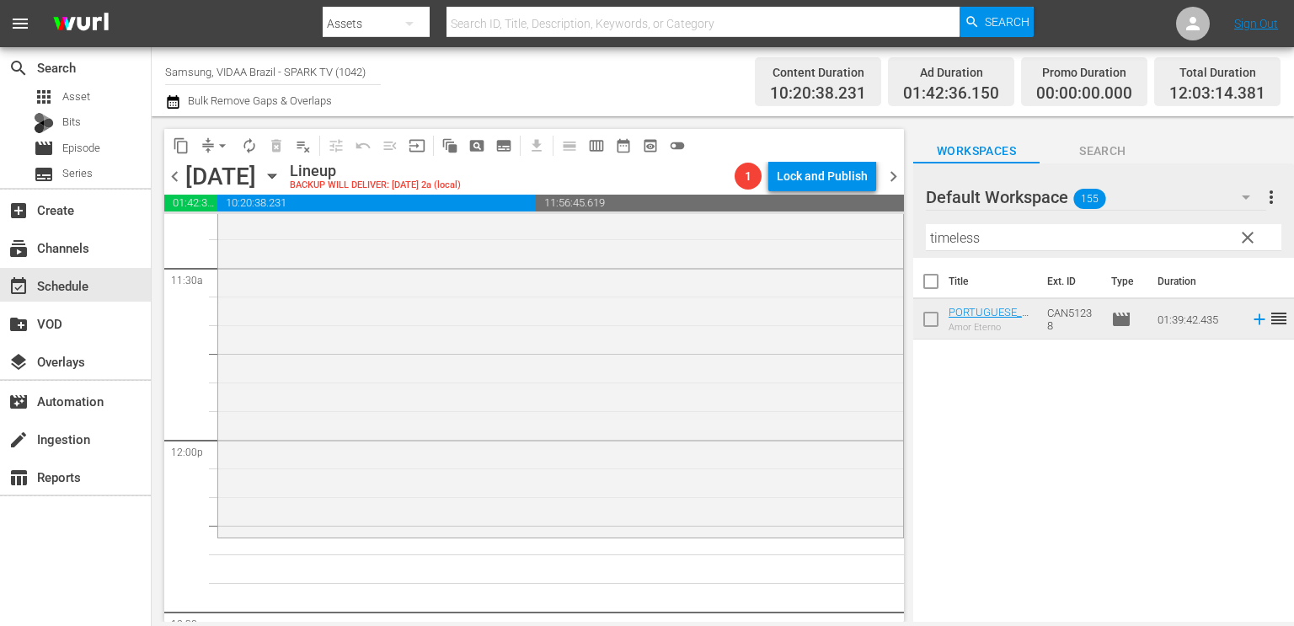
scroll to position [3939, 0]
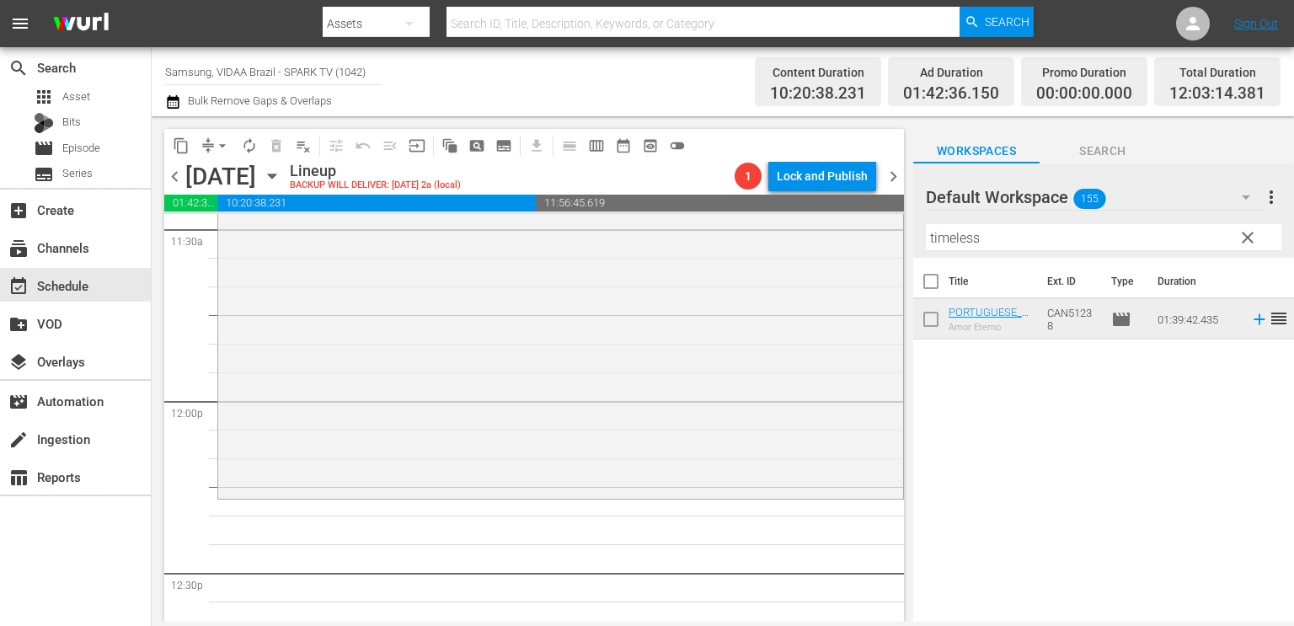
click at [1074, 240] on input "timeless" at bounding box center [1104, 237] width 356 height 27
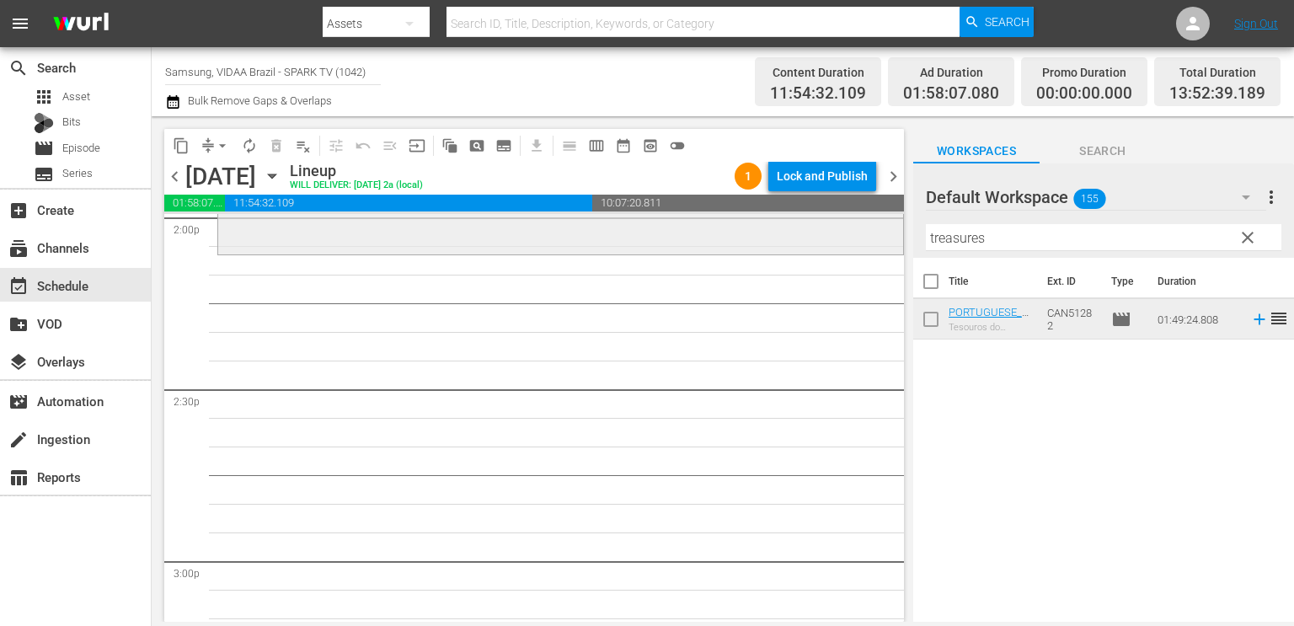
scroll to position [4812, 0]
click at [1100, 222] on div "Filter by Title treasures" at bounding box center [1104, 237] width 356 height 40
click at [1095, 251] on hr at bounding box center [1104, 250] width 356 height 1
click at [1098, 237] on input "treasures" at bounding box center [1104, 237] width 356 height 27
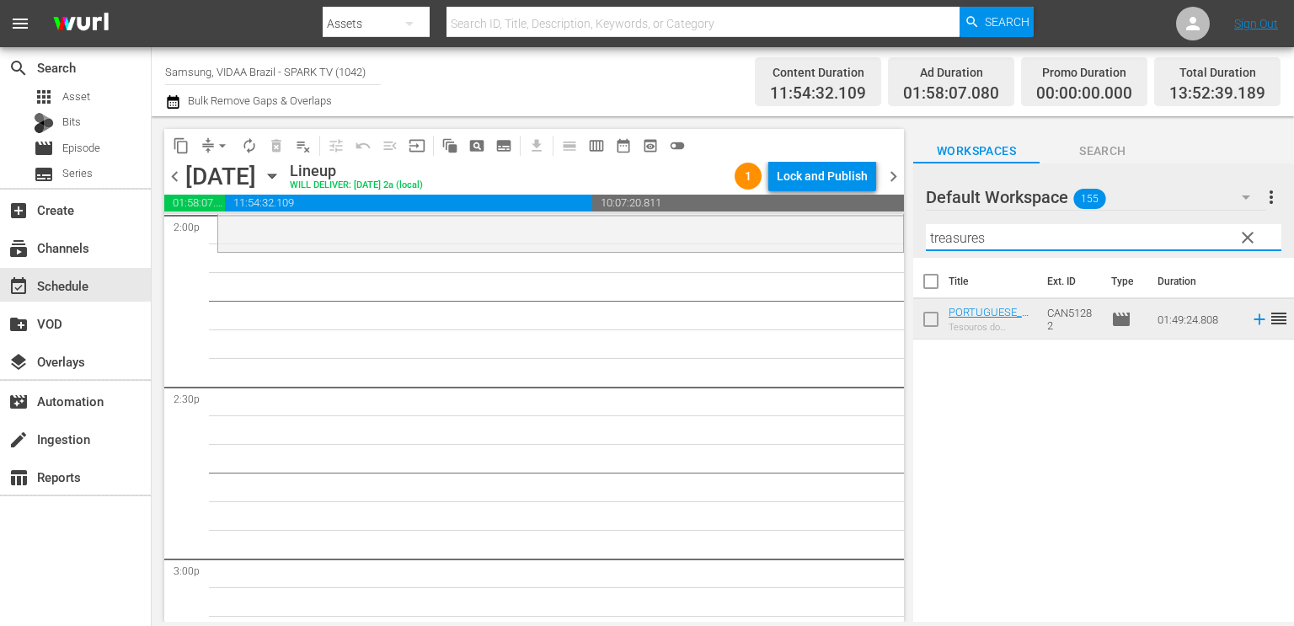
click at [1098, 237] on input "treasures" at bounding box center [1104, 237] width 356 height 27
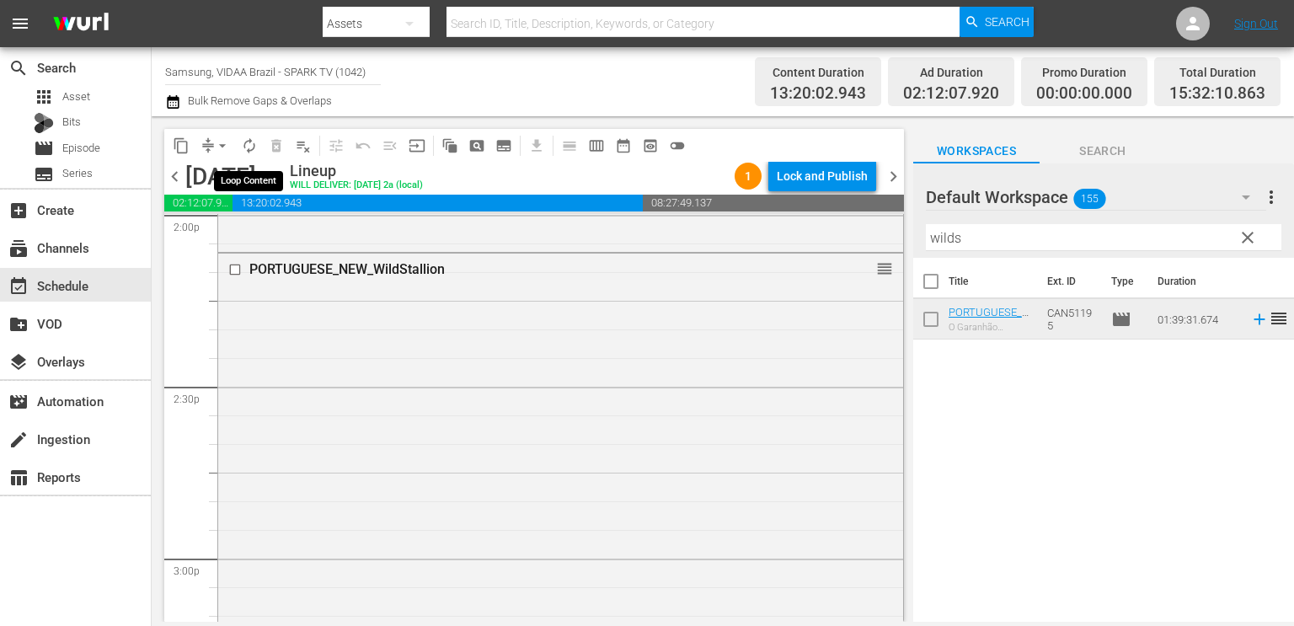
click at [244, 149] on span "autorenew_outlined" at bounding box center [249, 145] width 17 height 17
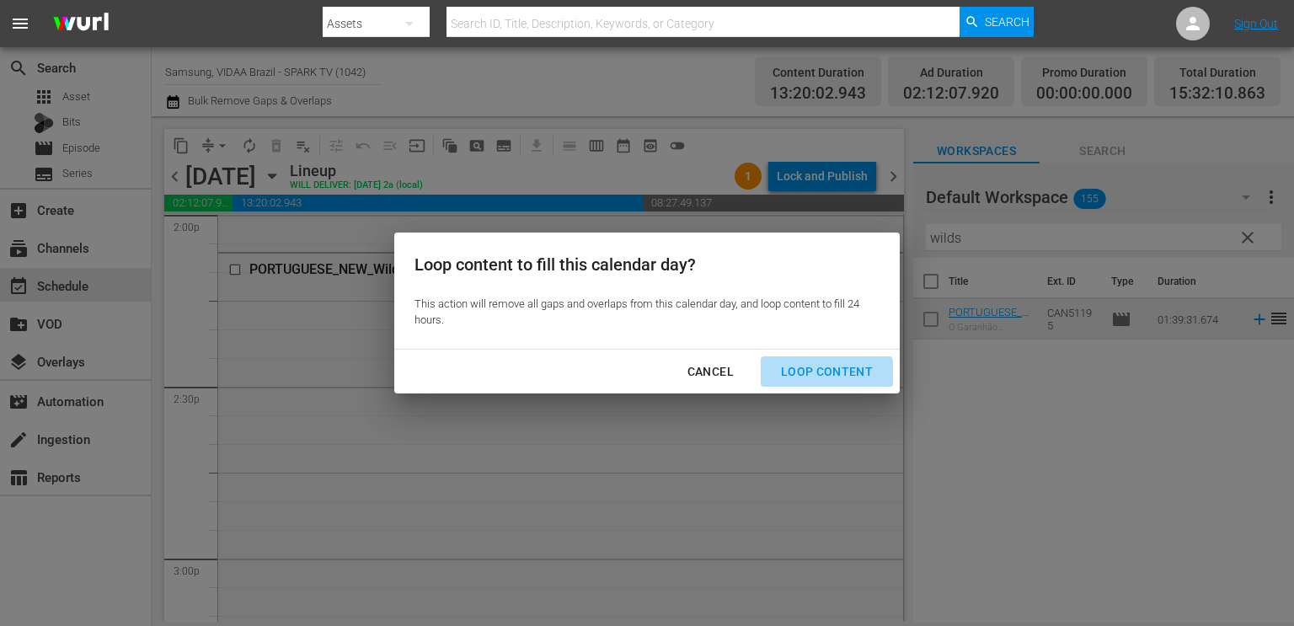
click at [814, 382] on div "Loop Content" at bounding box center [827, 372] width 119 height 21
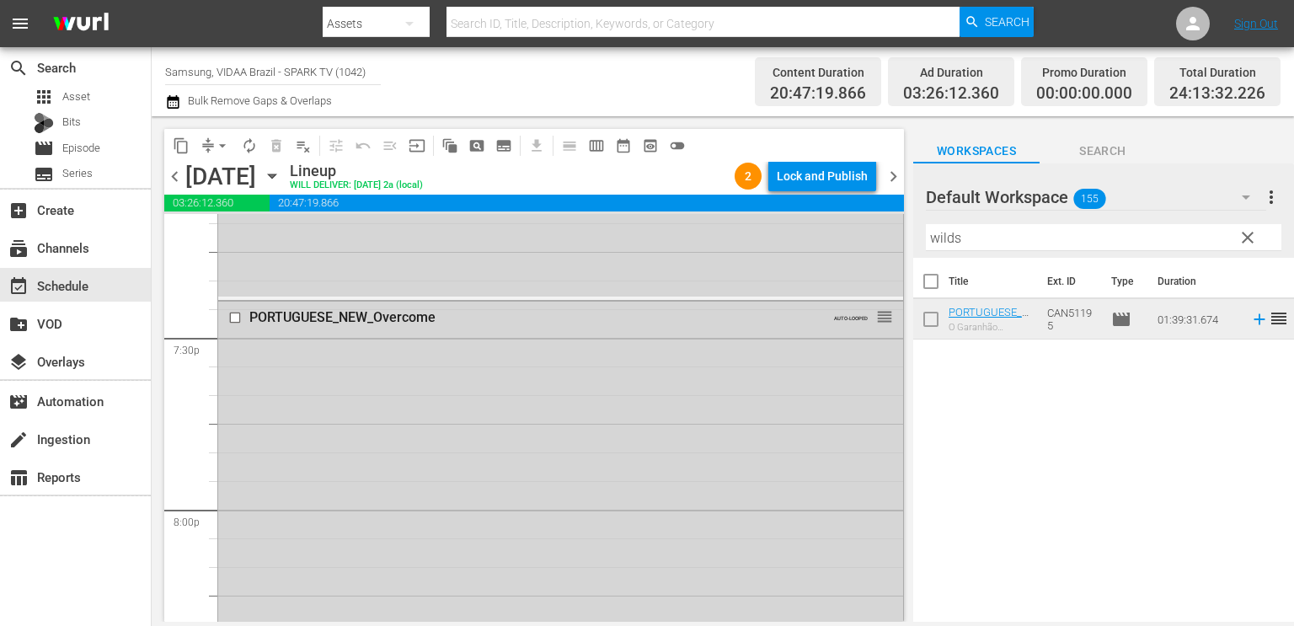
scroll to position [6565, 0]
click at [232, 327] on input "checkbox" at bounding box center [237, 333] width 18 height 14
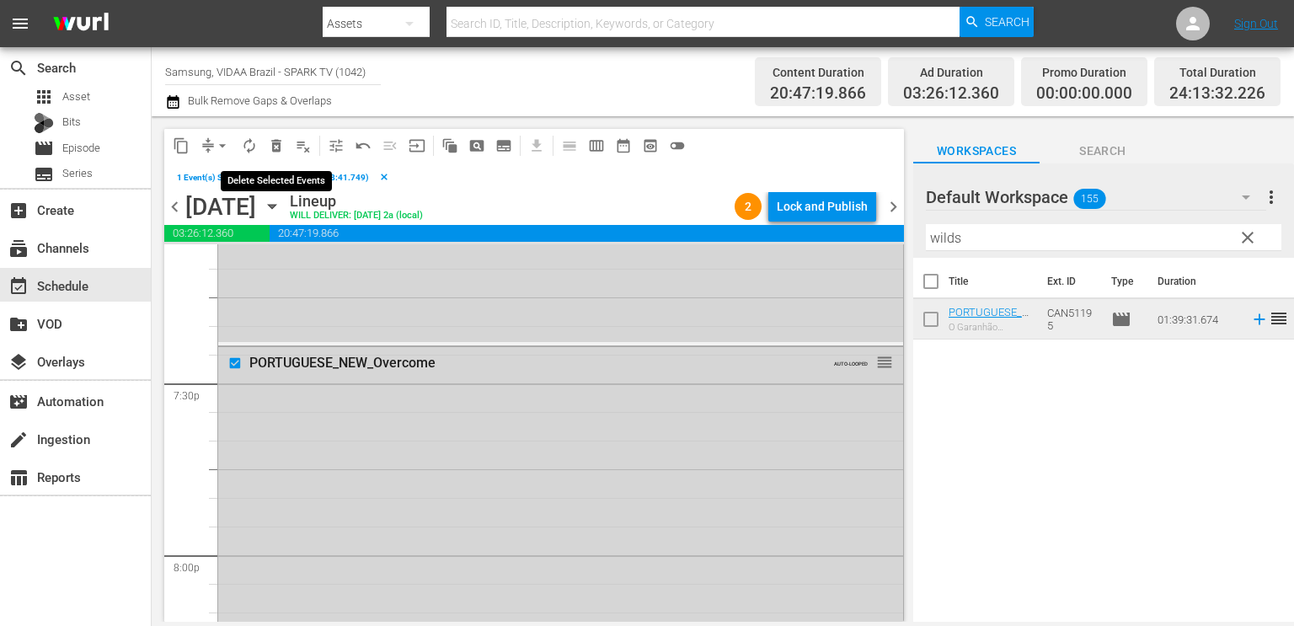
click at [271, 147] on span "delete_forever_outlined" at bounding box center [276, 145] width 17 height 17
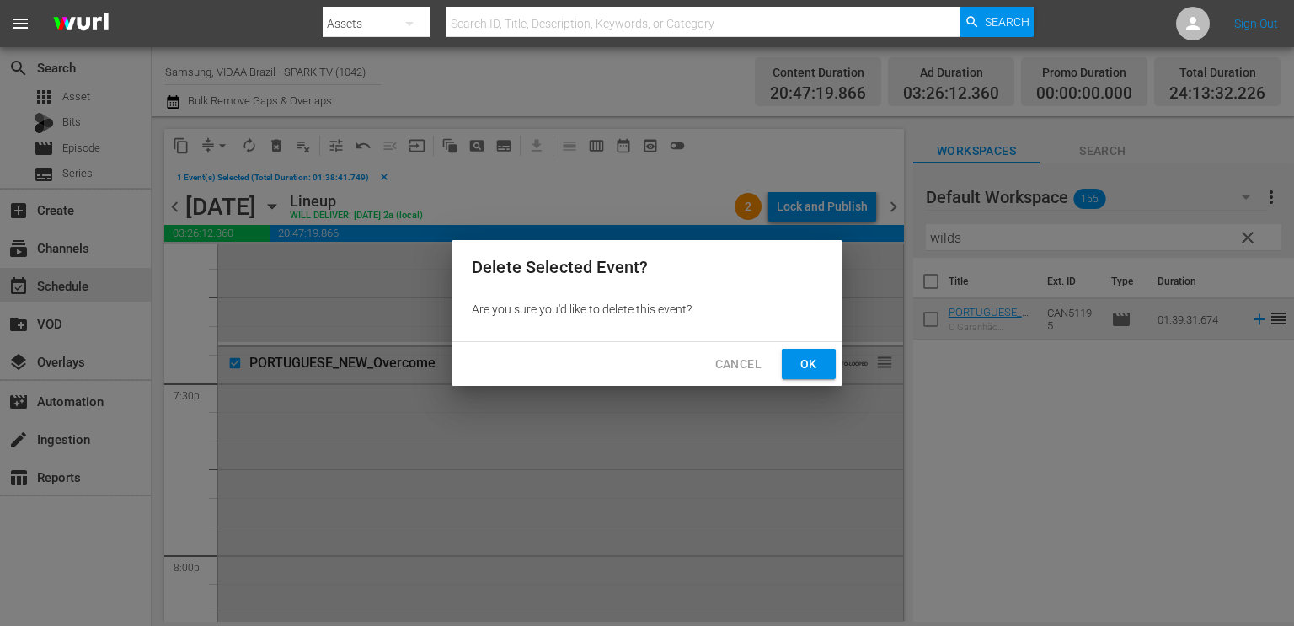
click at [793, 361] on button "Ok" at bounding box center [809, 364] width 54 height 31
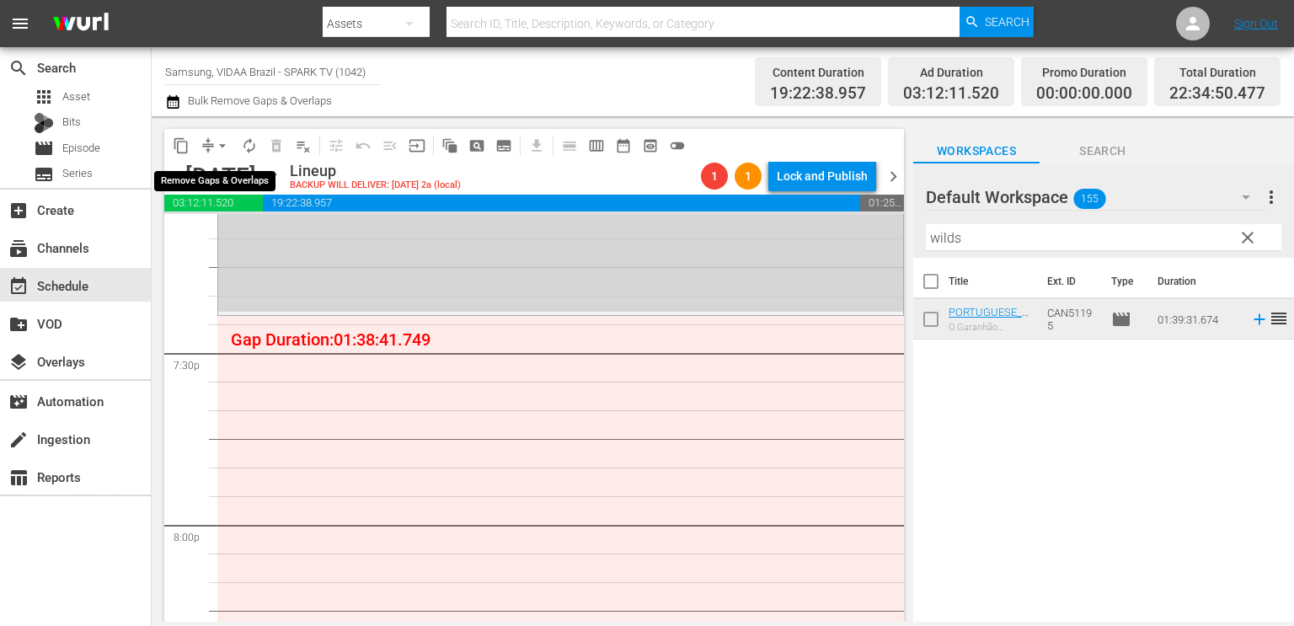
click at [215, 140] on span "arrow_drop_down" at bounding box center [222, 145] width 17 height 17
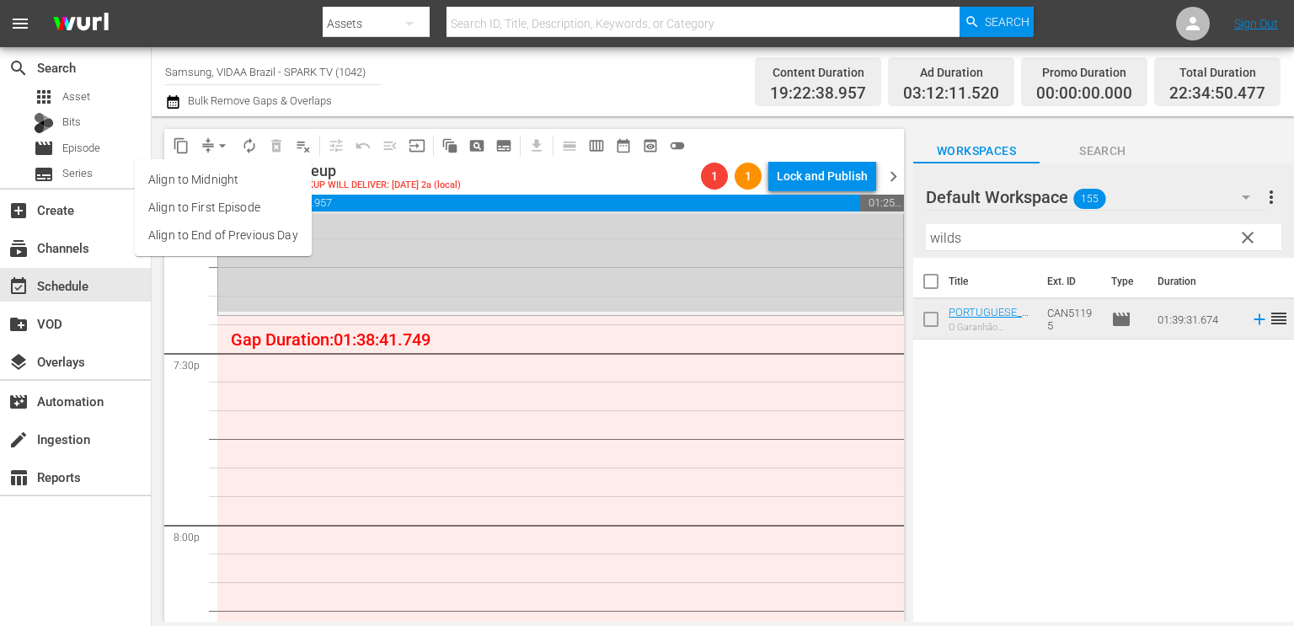
click at [207, 232] on li "Align to End of Previous Day" at bounding box center [223, 236] width 177 height 28
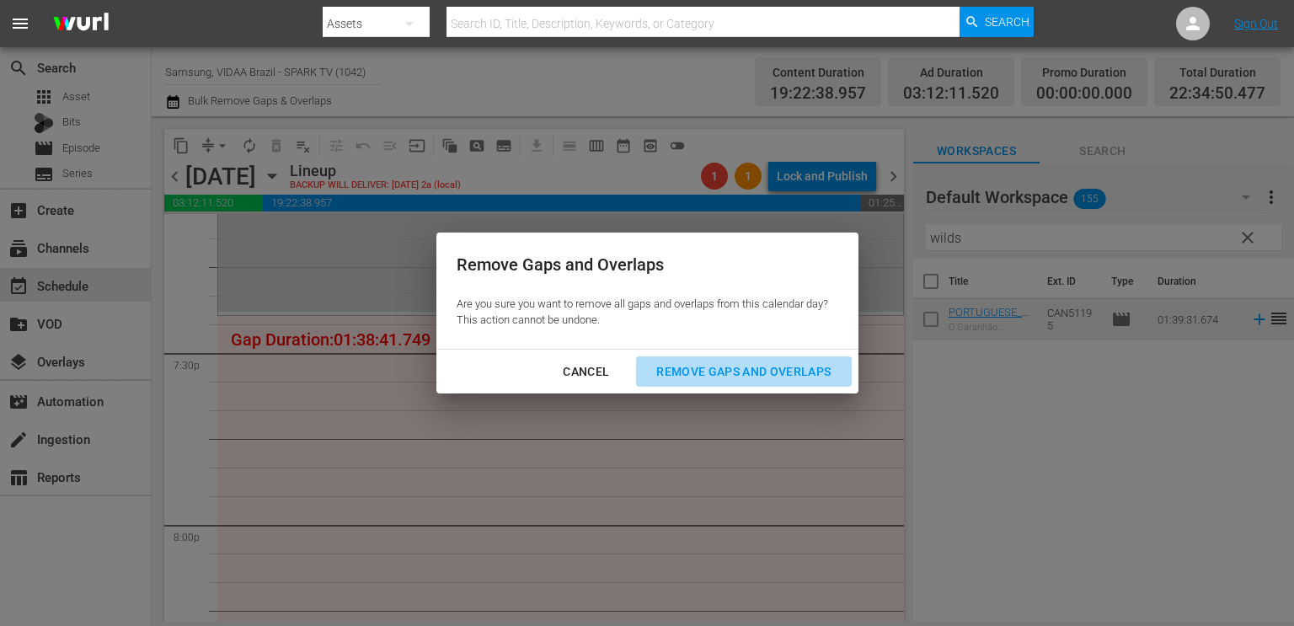
click at [710, 372] on div "Remove Gaps and Overlaps" at bounding box center [743, 372] width 201 height 21
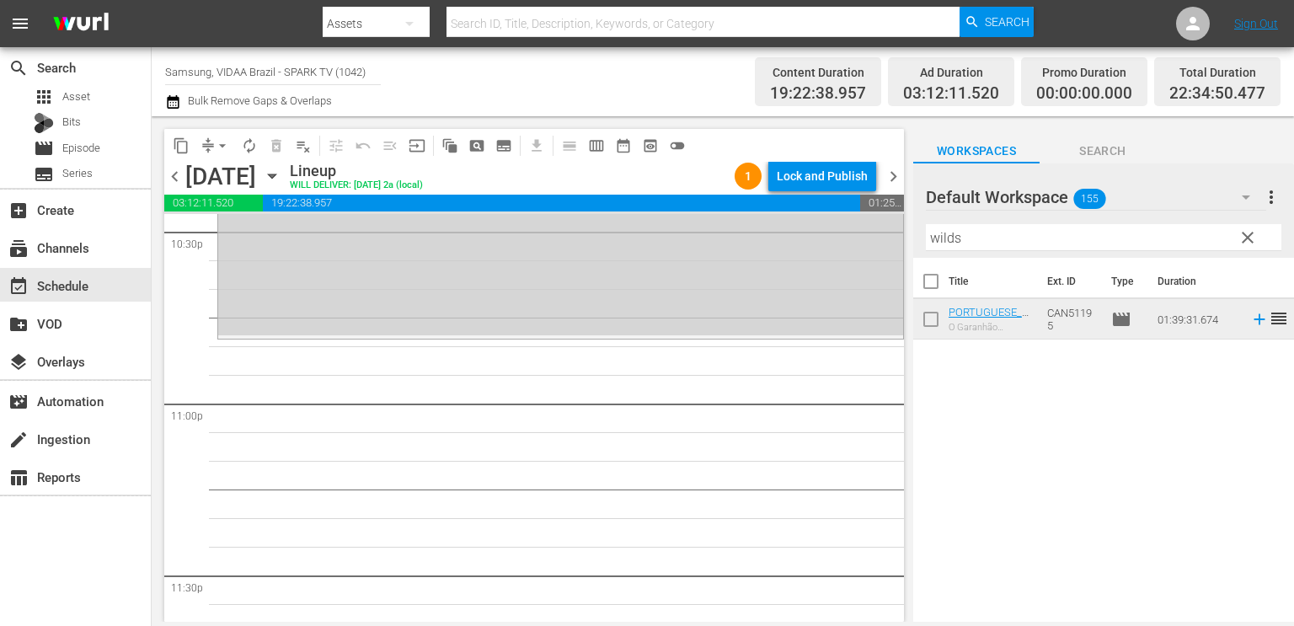
scroll to position [7696, 0]
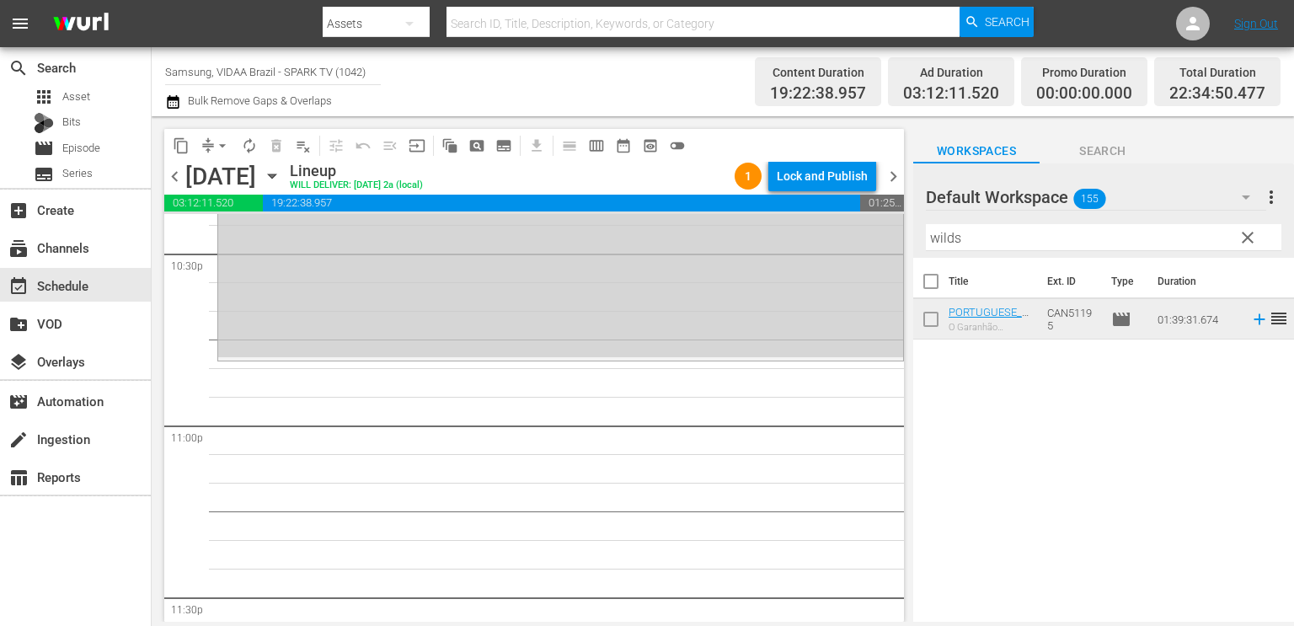
click at [1074, 236] on input "wilds" at bounding box center [1104, 237] width 356 height 27
click at [1030, 237] on input "wilds" at bounding box center [1104, 237] width 356 height 27
click at [970, 240] on input "wilds" at bounding box center [1104, 237] width 356 height 27
click at [967, 244] on input "wilds" at bounding box center [1104, 237] width 356 height 27
click at [965, 246] on input "wilds" at bounding box center [1104, 237] width 356 height 27
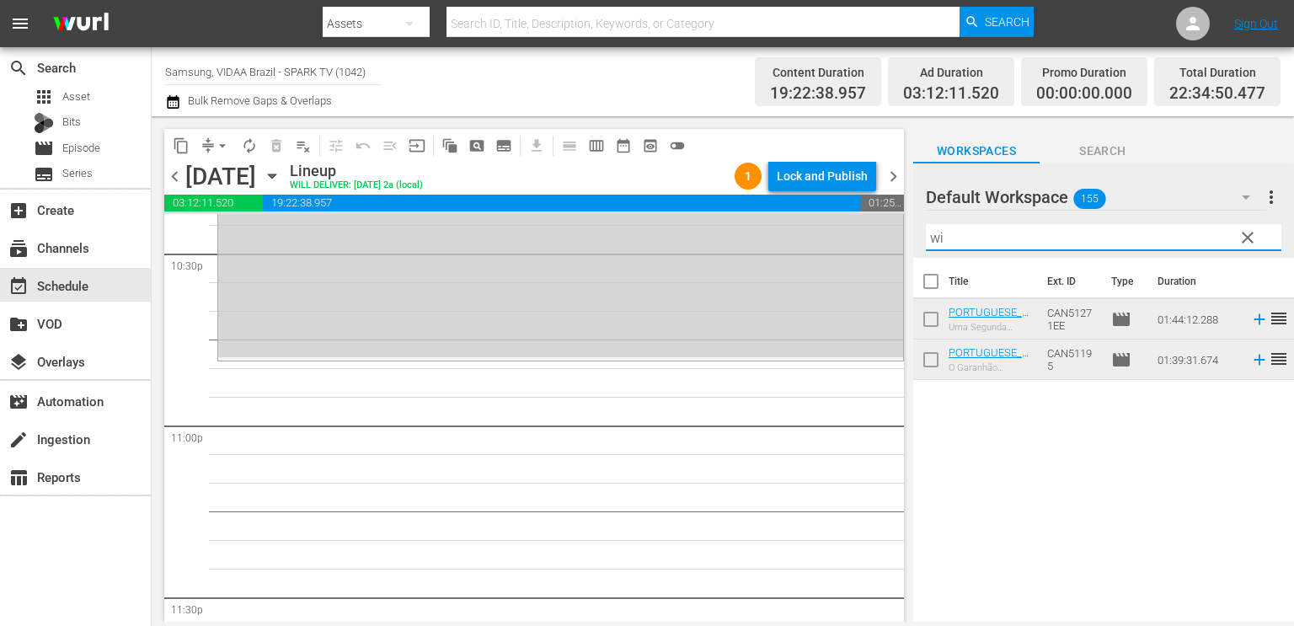
type input "w"
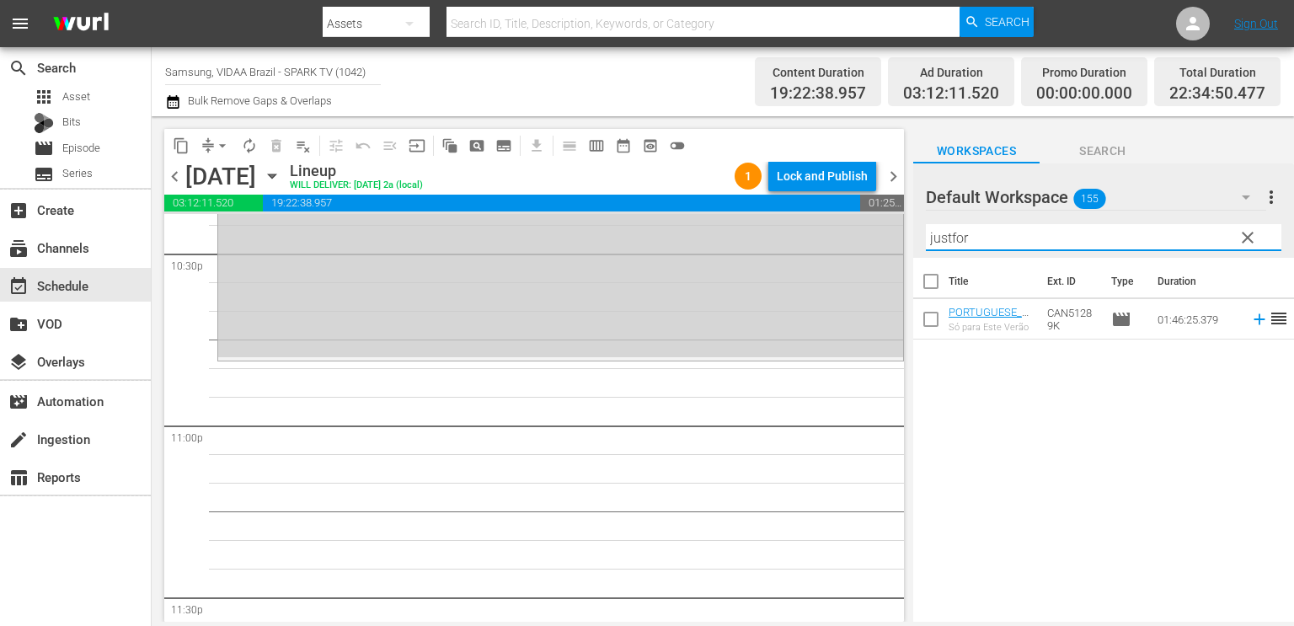
type input "justfor"
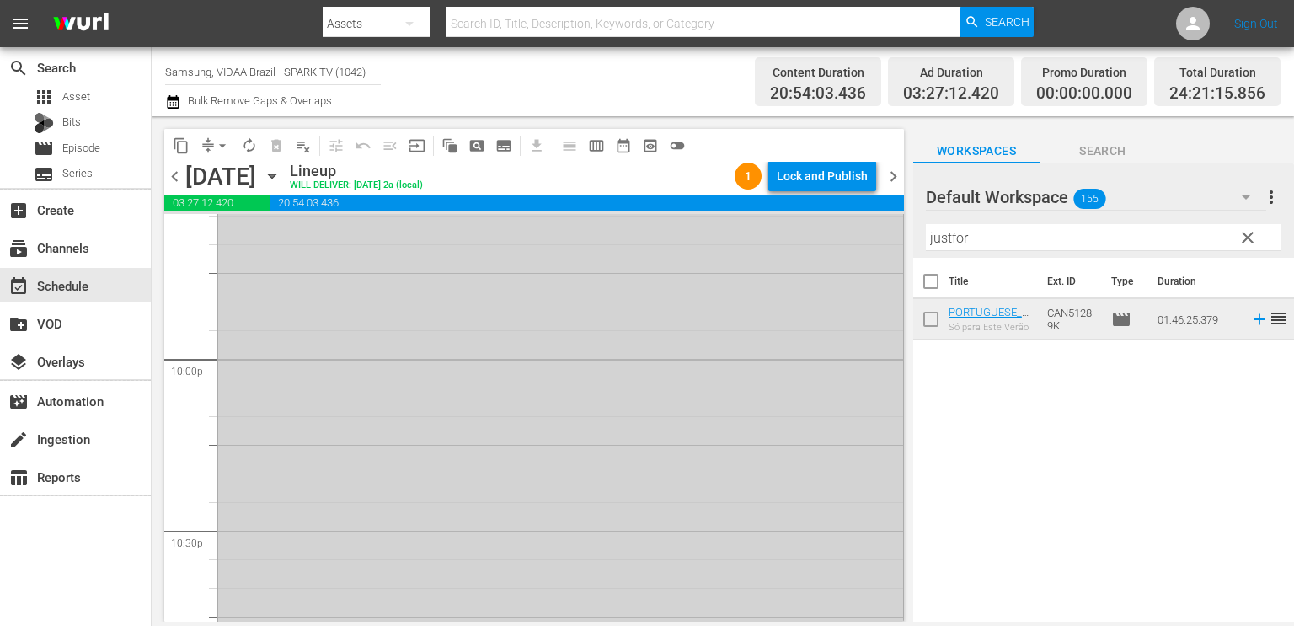
scroll to position [7415, 0]
click at [219, 140] on span "arrow_drop_down" at bounding box center [222, 145] width 17 height 17
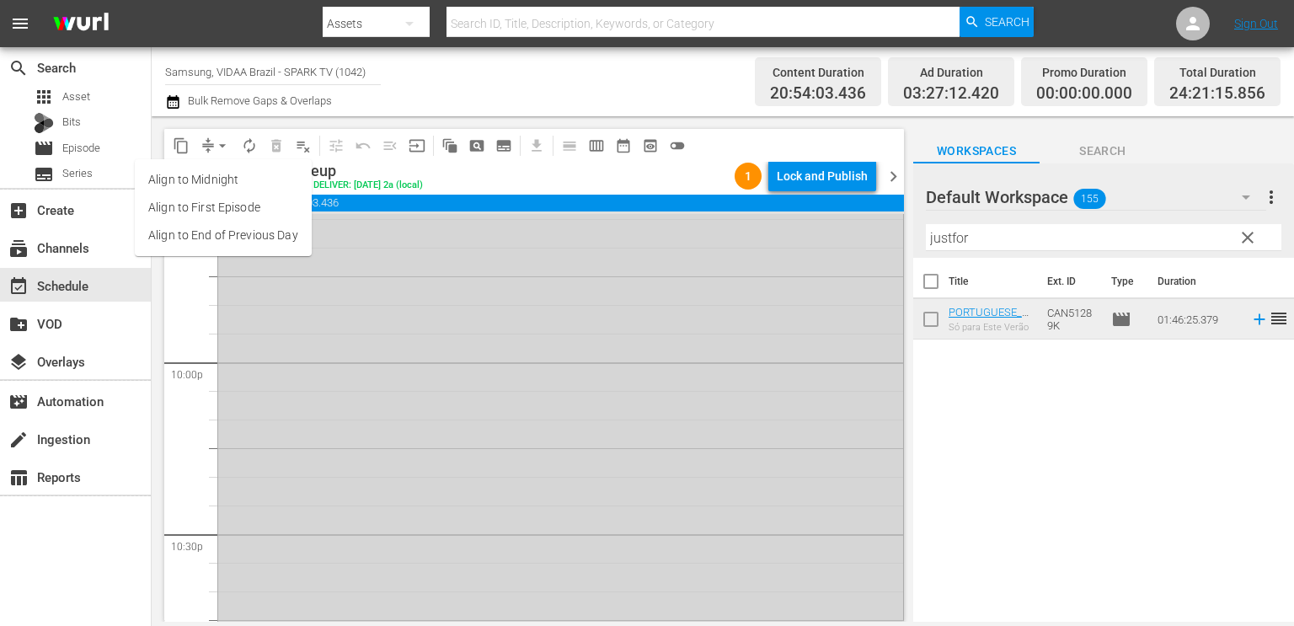
click at [219, 232] on li "Align to End of Previous Day" at bounding box center [223, 236] width 177 height 28
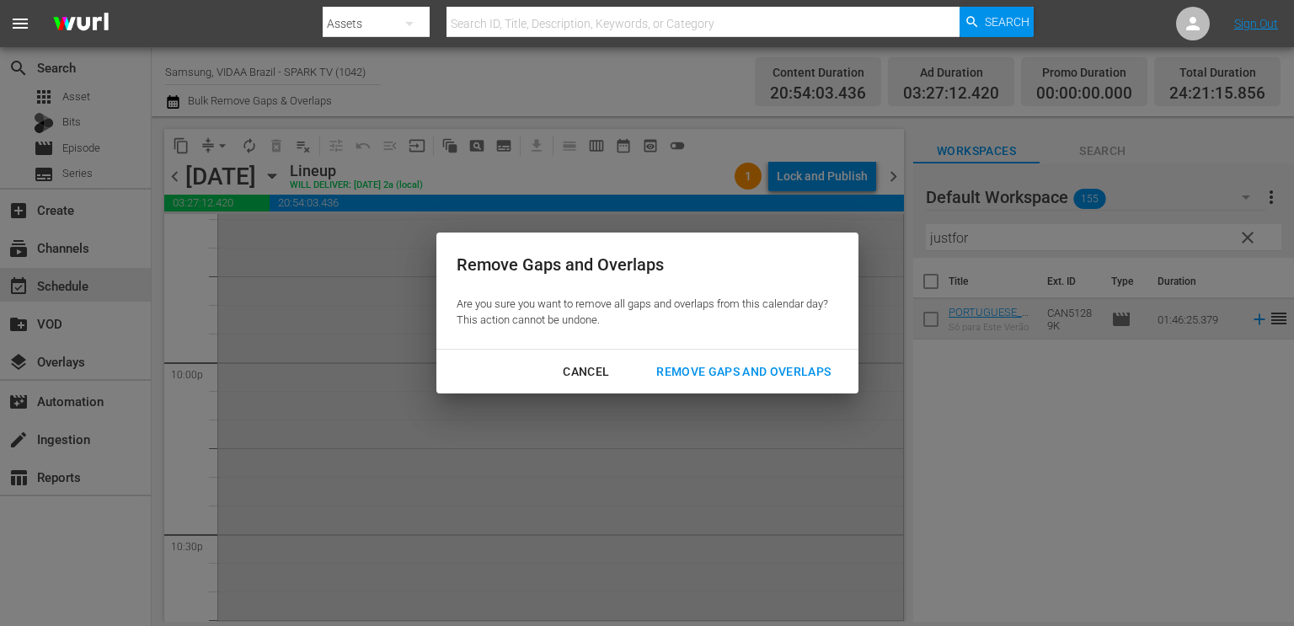
click at [752, 377] on div "Remove Gaps and Overlaps" at bounding box center [743, 372] width 201 height 21
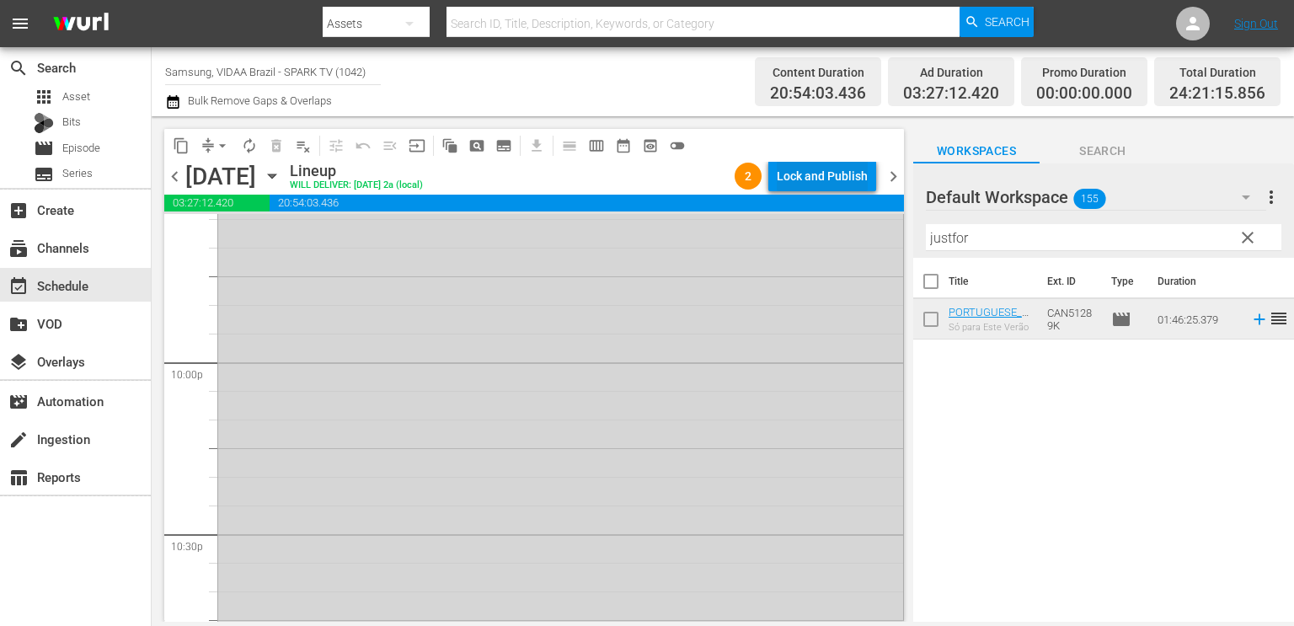
click at [840, 179] on div "Lock and Publish" at bounding box center [822, 176] width 91 height 30
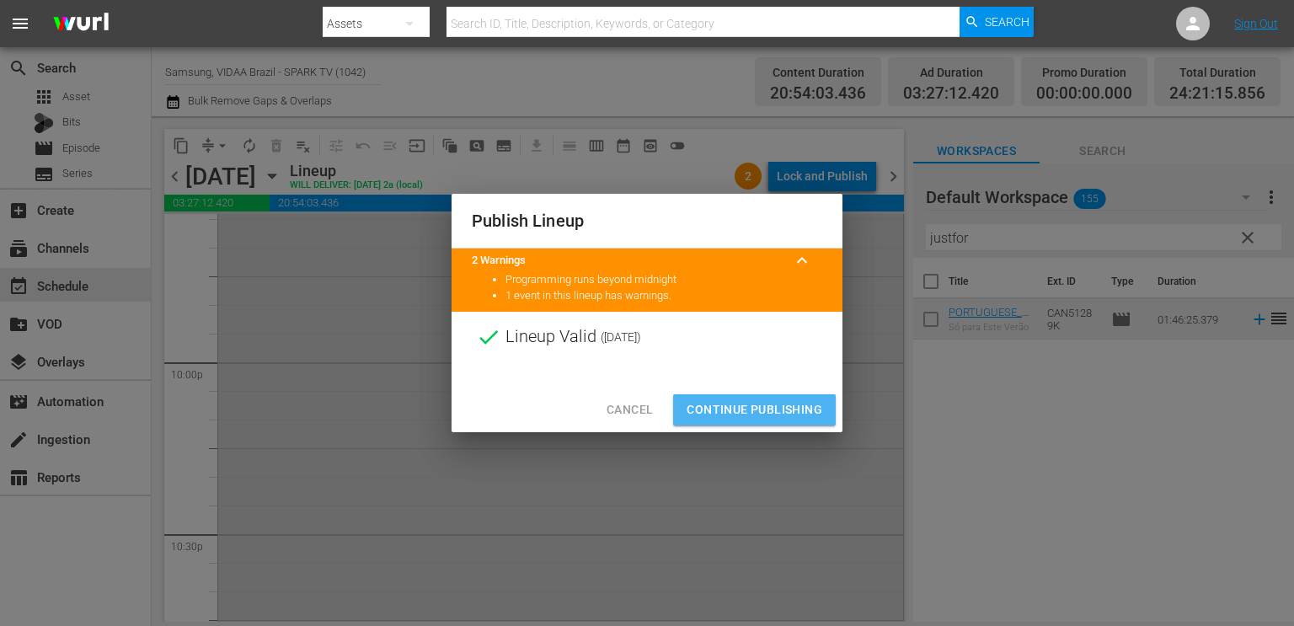
click at [773, 415] on span "Continue Publishing" at bounding box center [755, 409] width 136 height 21
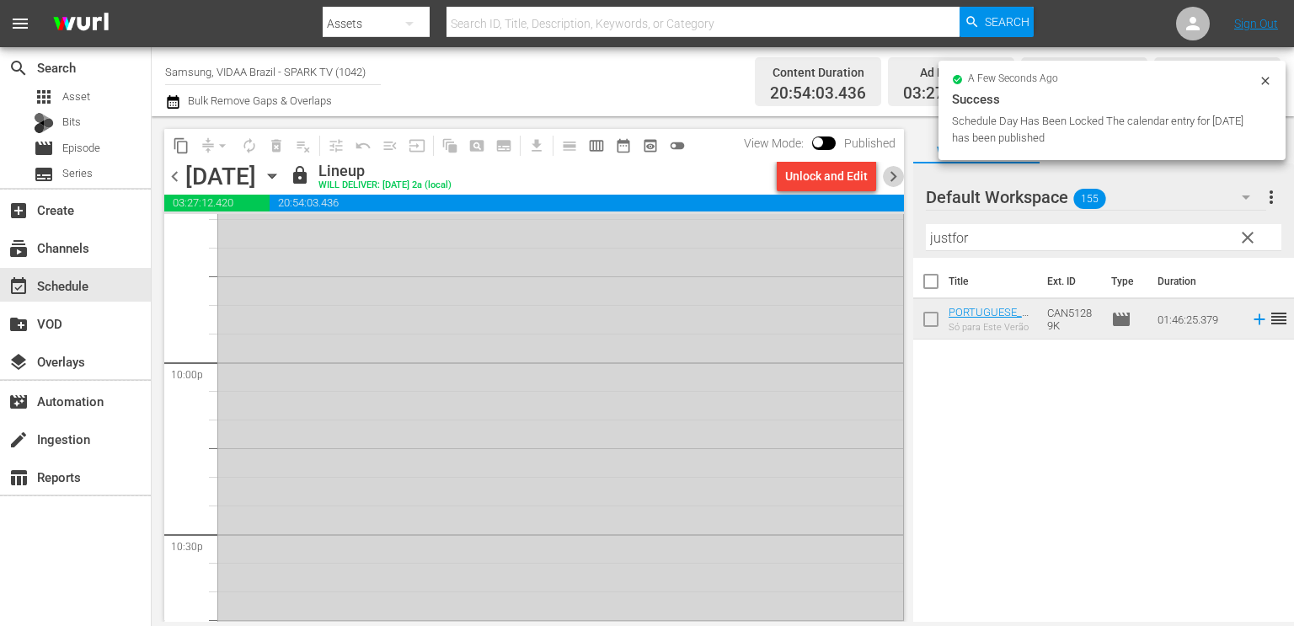
click at [889, 179] on span "chevron_right" at bounding box center [893, 176] width 21 height 21
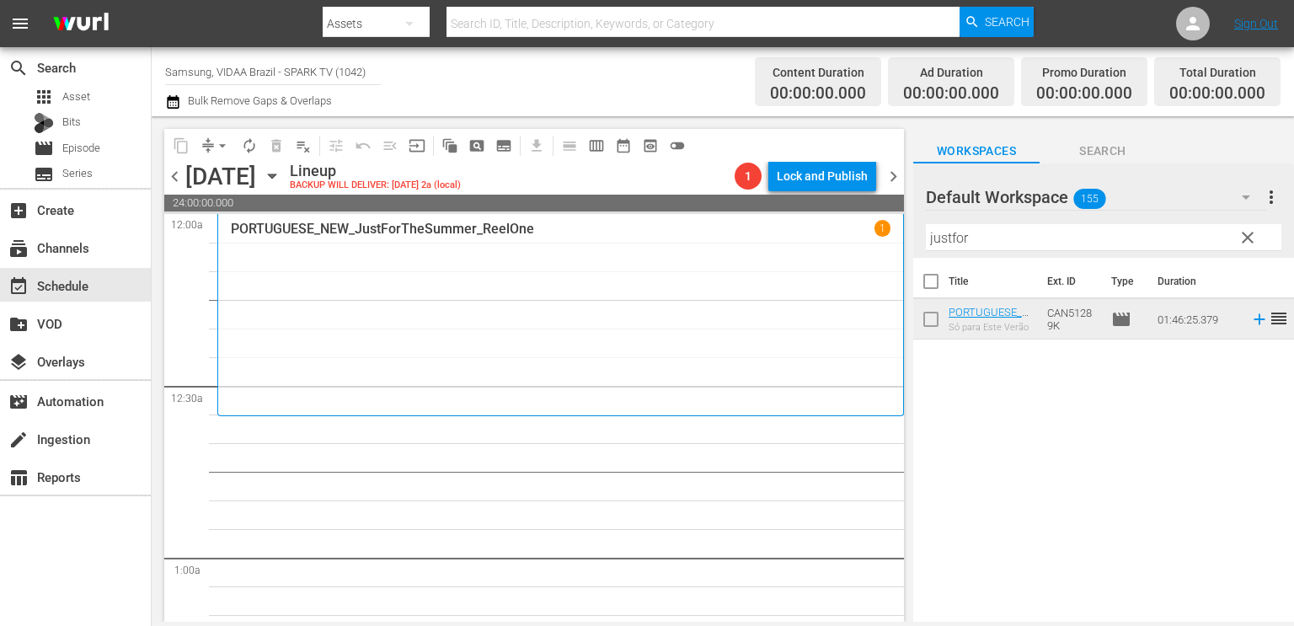
click at [1247, 242] on span "clear" at bounding box center [1248, 238] width 20 height 20
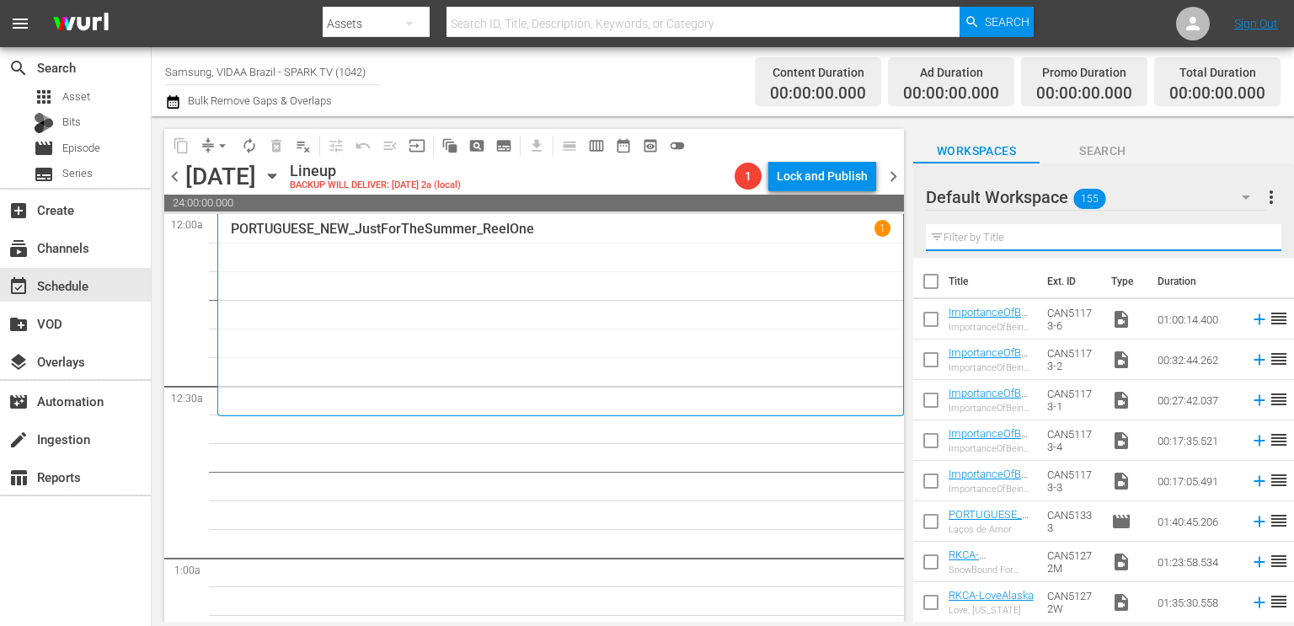
click at [999, 234] on input "text" at bounding box center [1104, 237] width 356 height 27
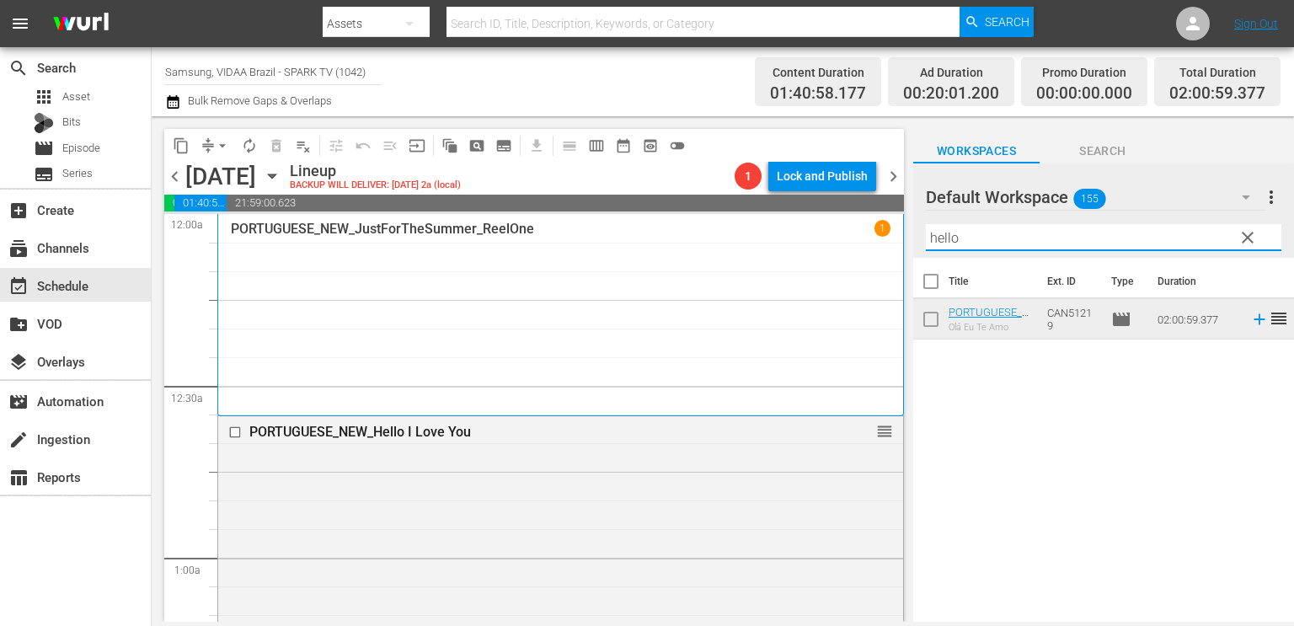
click at [1038, 230] on input "hello" at bounding box center [1104, 237] width 356 height 27
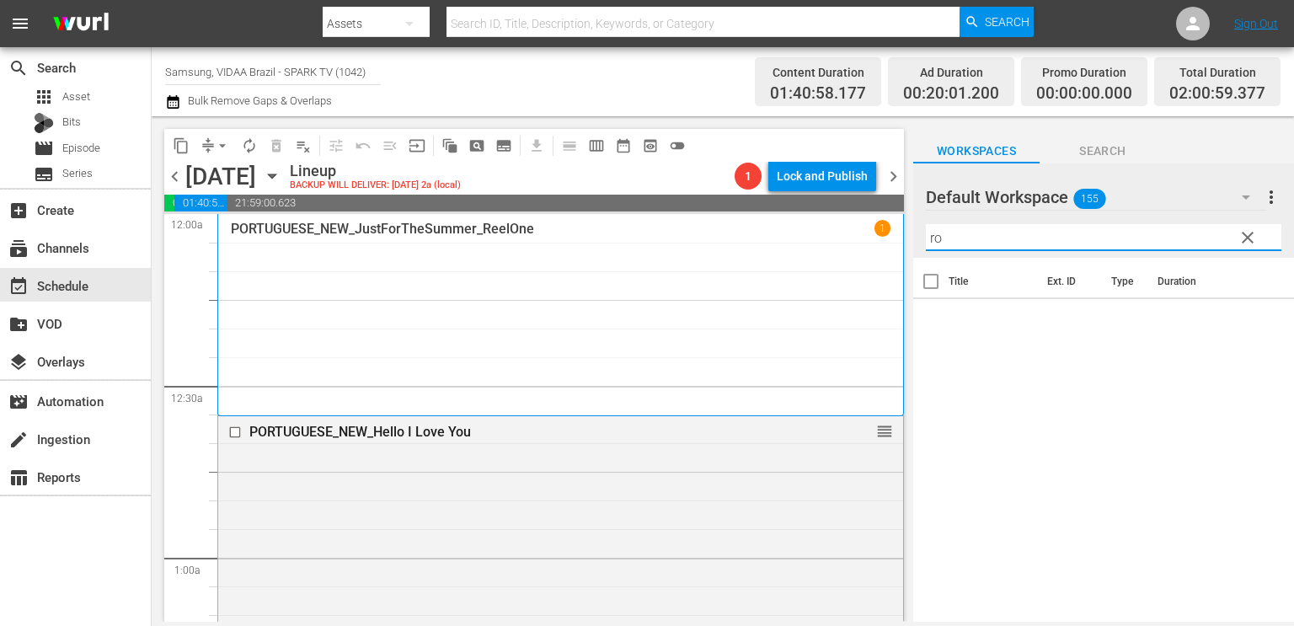
type input "r"
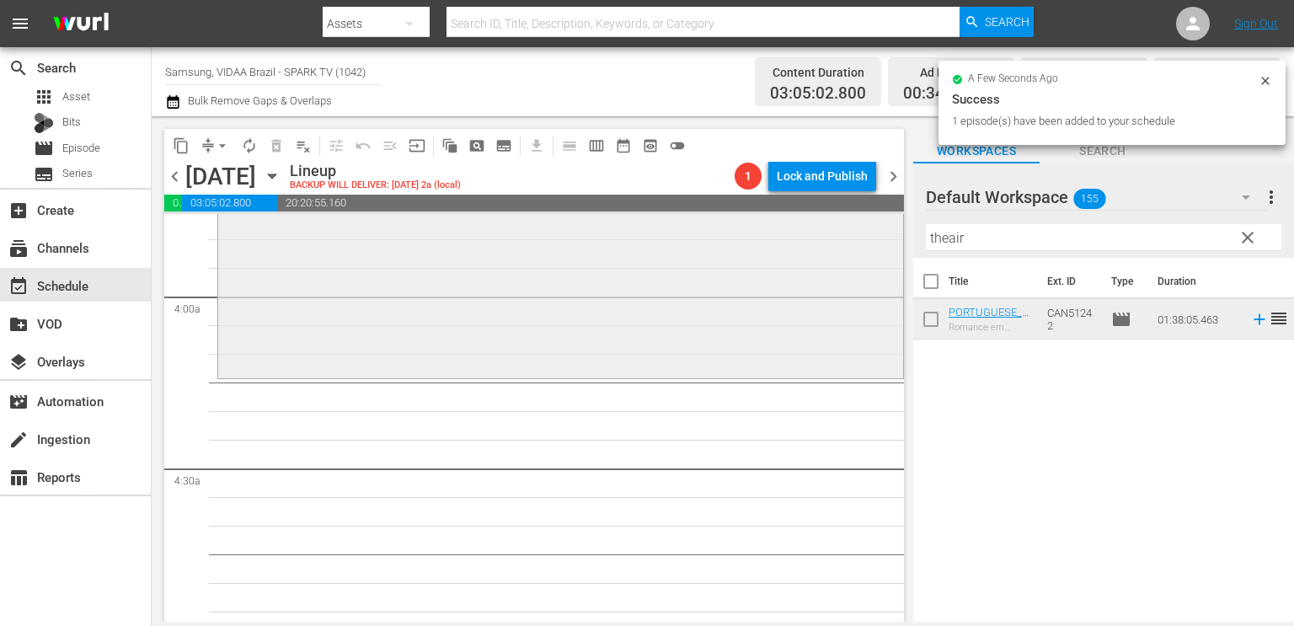
scroll to position [1295, 0]
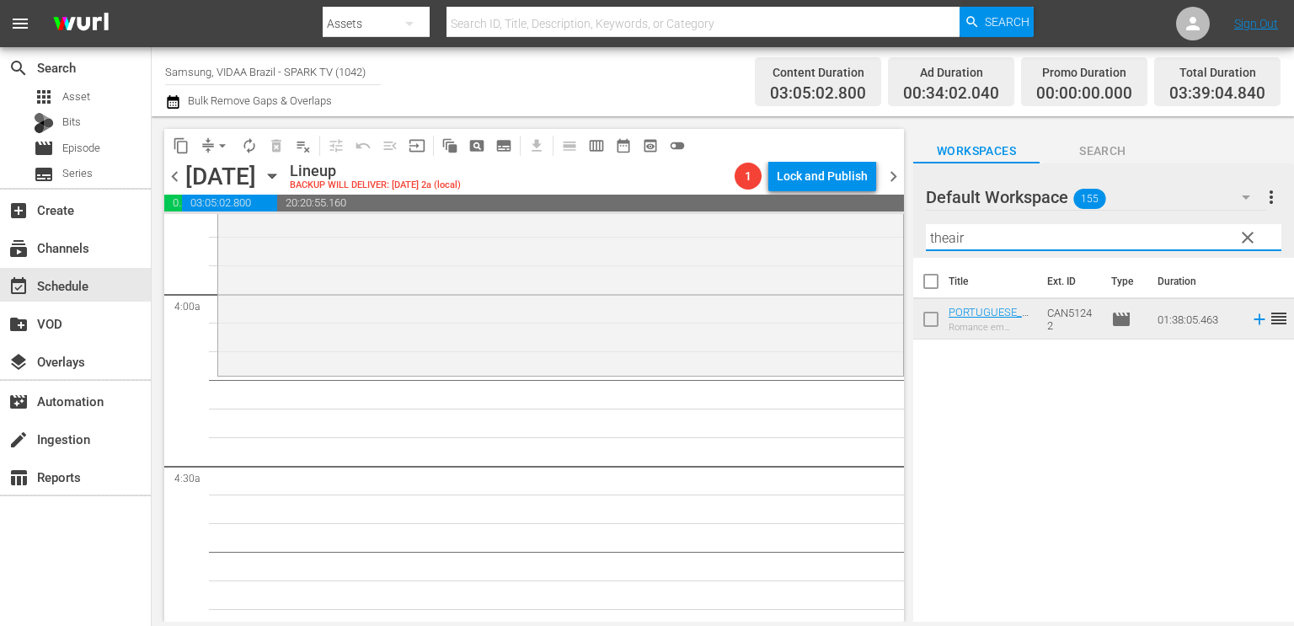
click at [1029, 235] on input "theair" at bounding box center [1104, 237] width 356 height 27
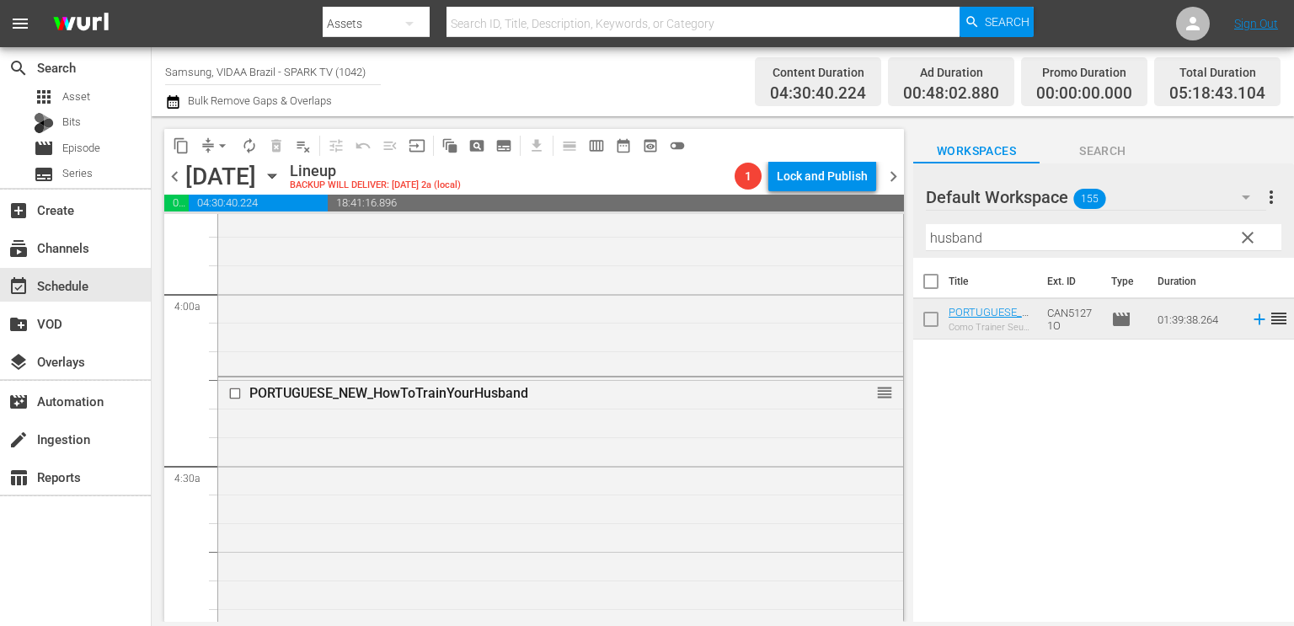
click at [991, 234] on input "husband" at bounding box center [1104, 237] width 356 height 27
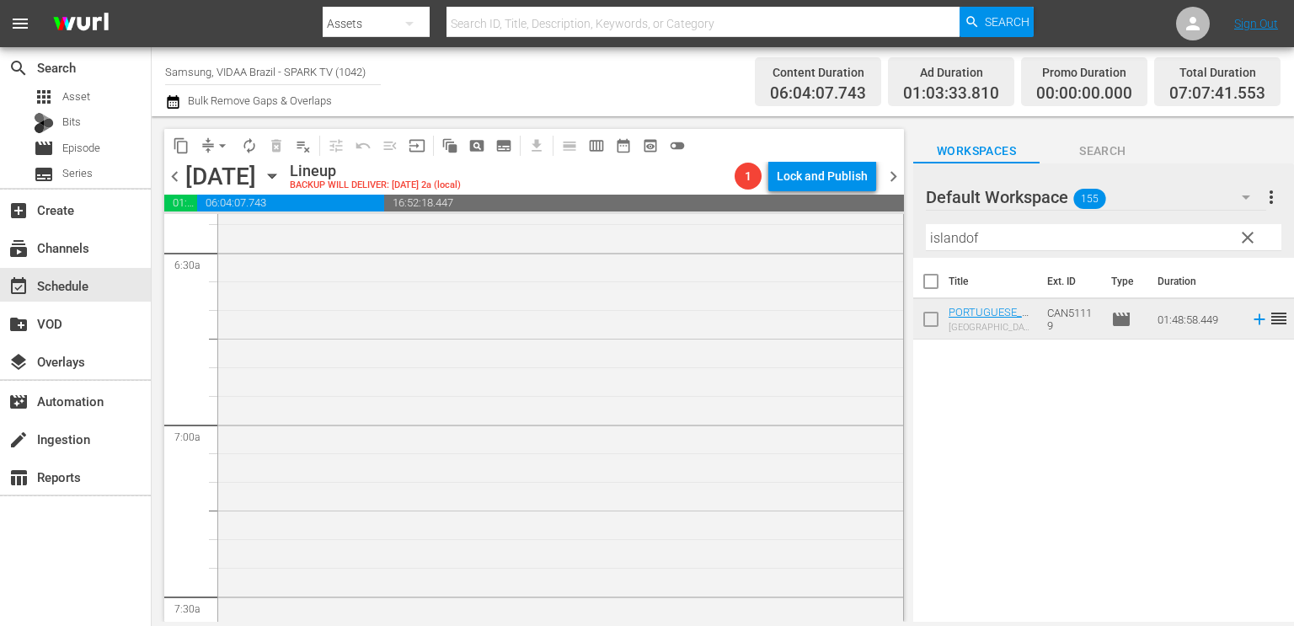
scroll to position [2272, 0]
click at [1002, 240] on input "islandof" at bounding box center [1104, 237] width 356 height 27
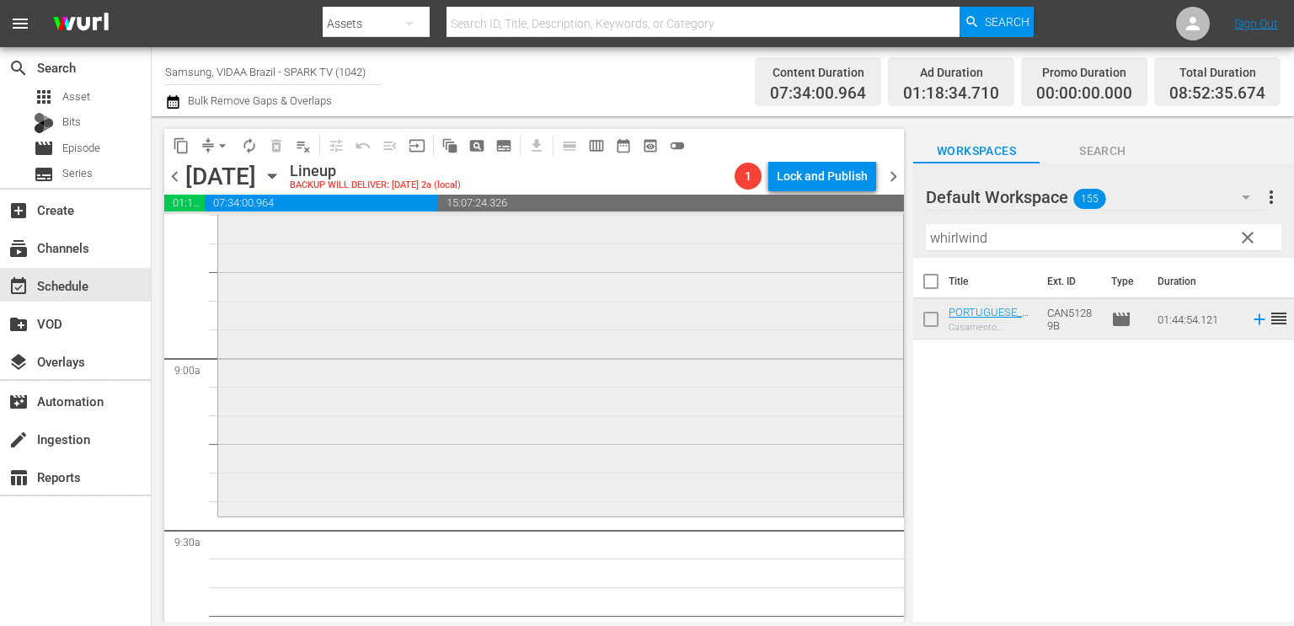
scroll to position [2980, 0]
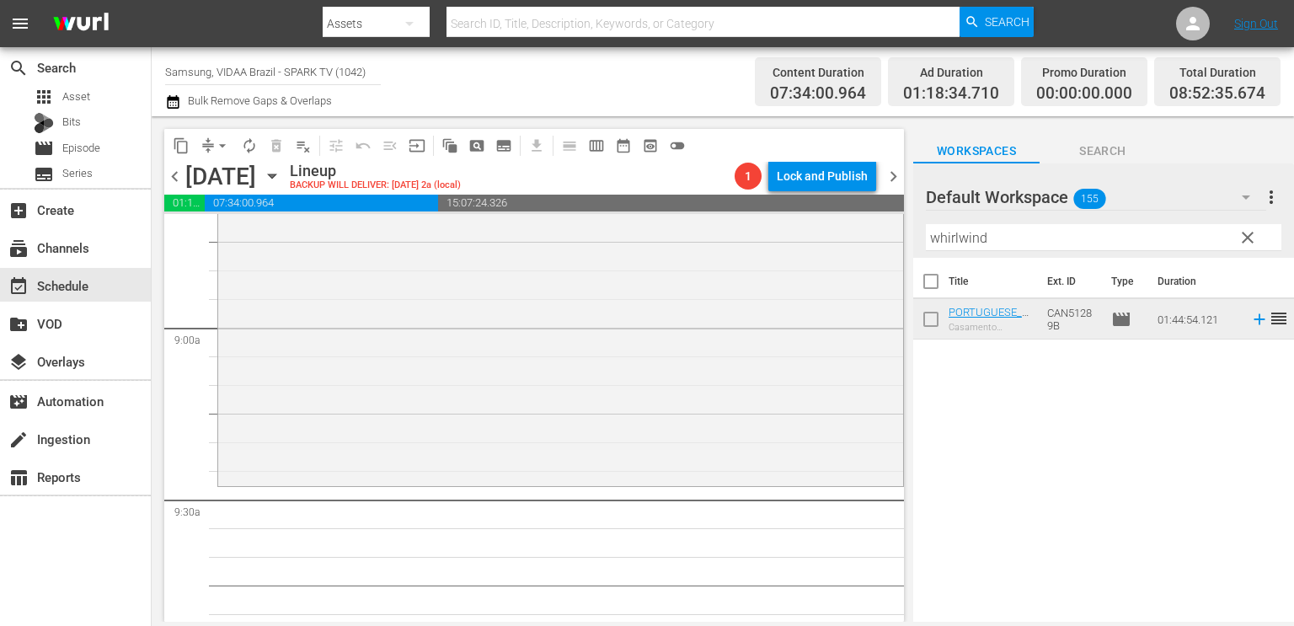
click at [1029, 232] on input "whirlwind" at bounding box center [1104, 237] width 356 height 27
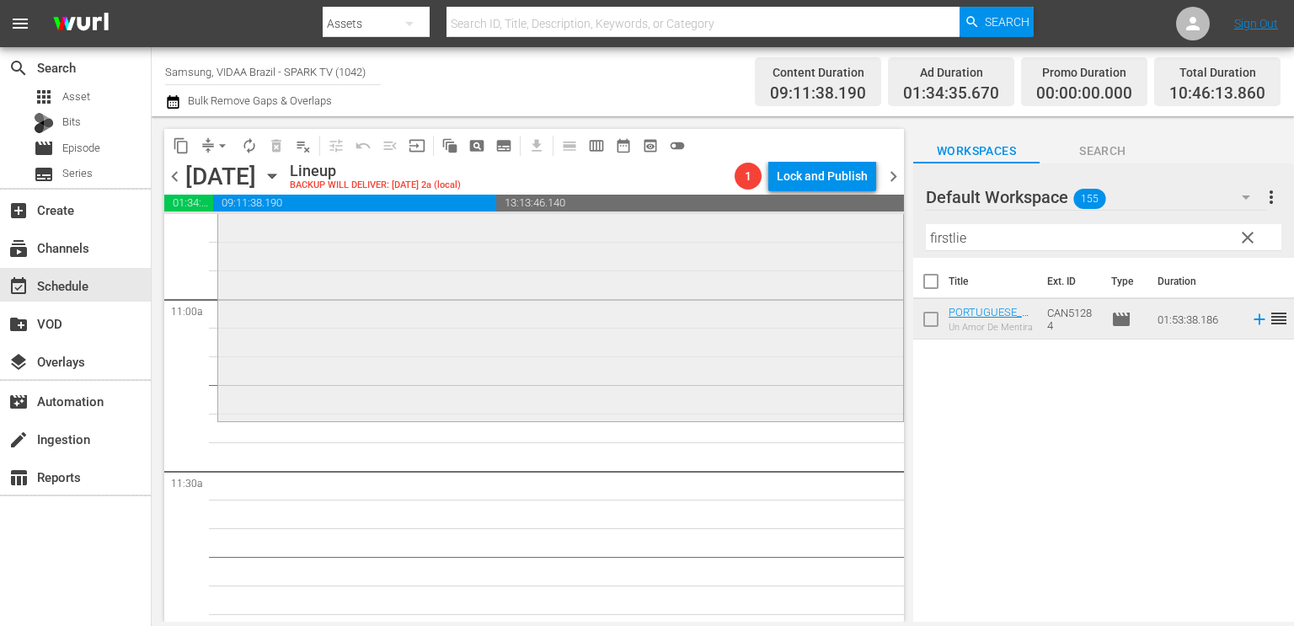
scroll to position [3700, 0]
click at [990, 222] on div "Filter by Title firstlie" at bounding box center [1104, 237] width 356 height 40
click at [986, 228] on input "firstlie" at bounding box center [1104, 237] width 356 height 27
click at [984, 232] on input "firstlie" at bounding box center [1104, 237] width 356 height 27
click at [984, 233] on input "firstlie" at bounding box center [1104, 237] width 356 height 27
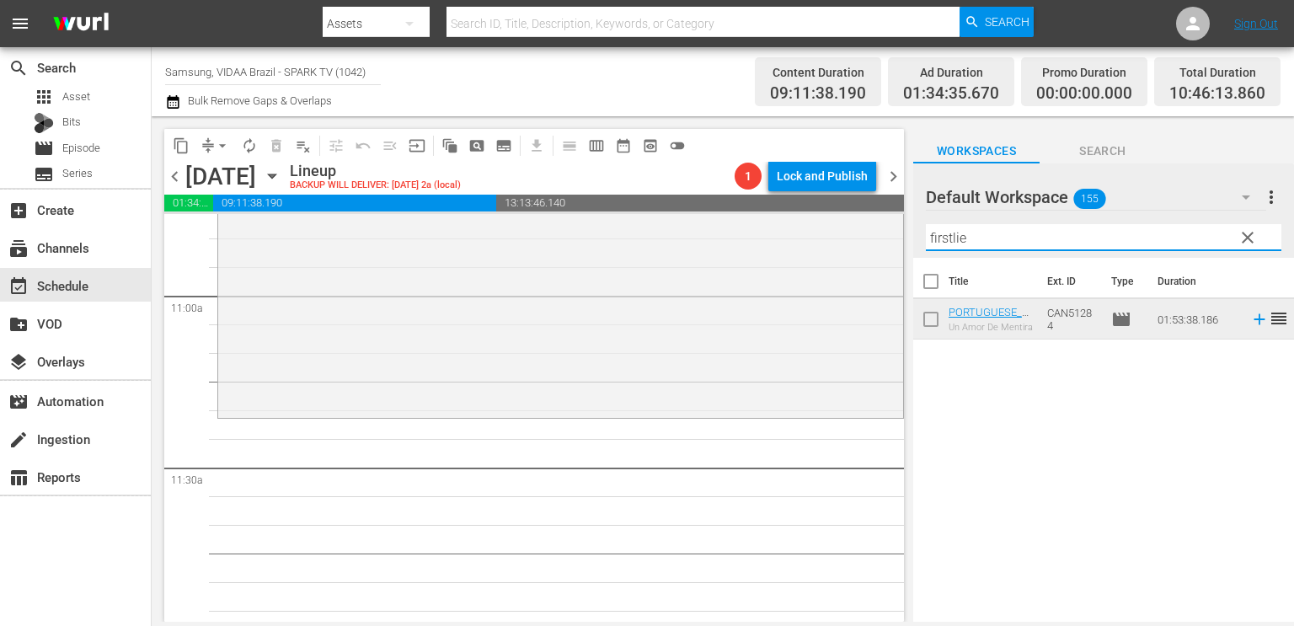
click at [987, 233] on input "firstlie" at bounding box center [1104, 237] width 356 height 27
click at [988, 243] on input "firstlie" at bounding box center [1104, 237] width 356 height 27
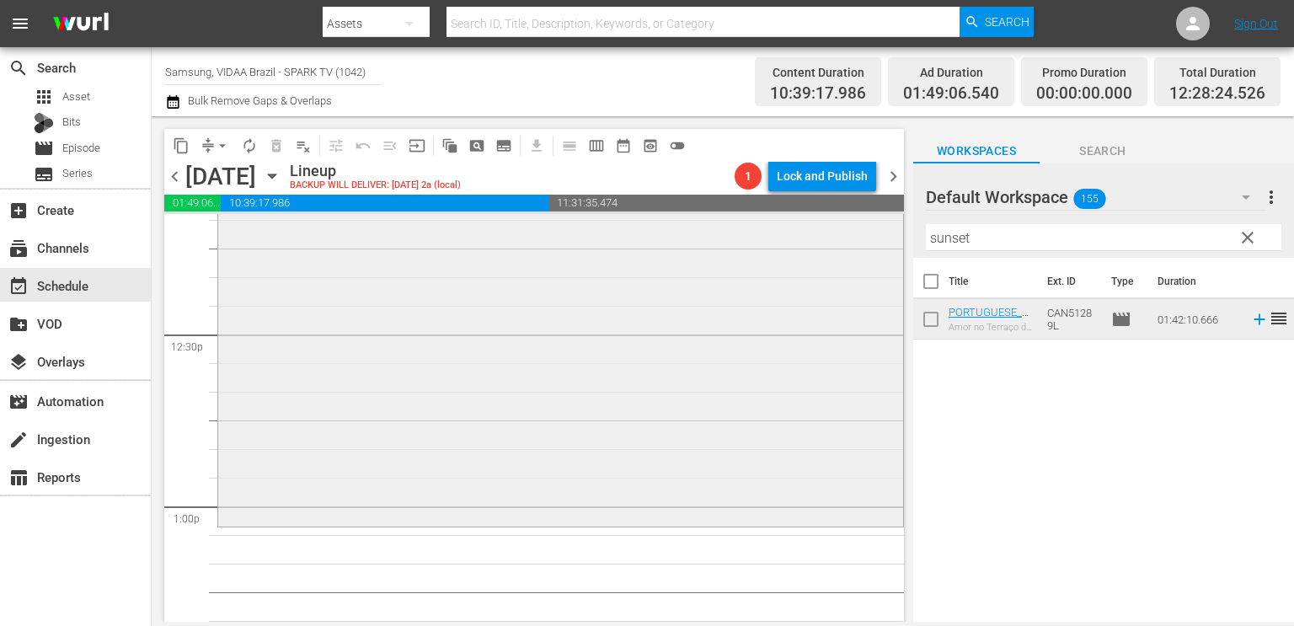
scroll to position [4178, 0]
click at [969, 255] on div "Filter by Title sunset" at bounding box center [1104, 237] width 356 height 40
click at [1008, 228] on input "sunset" at bounding box center [1104, 237] width 356 height 27
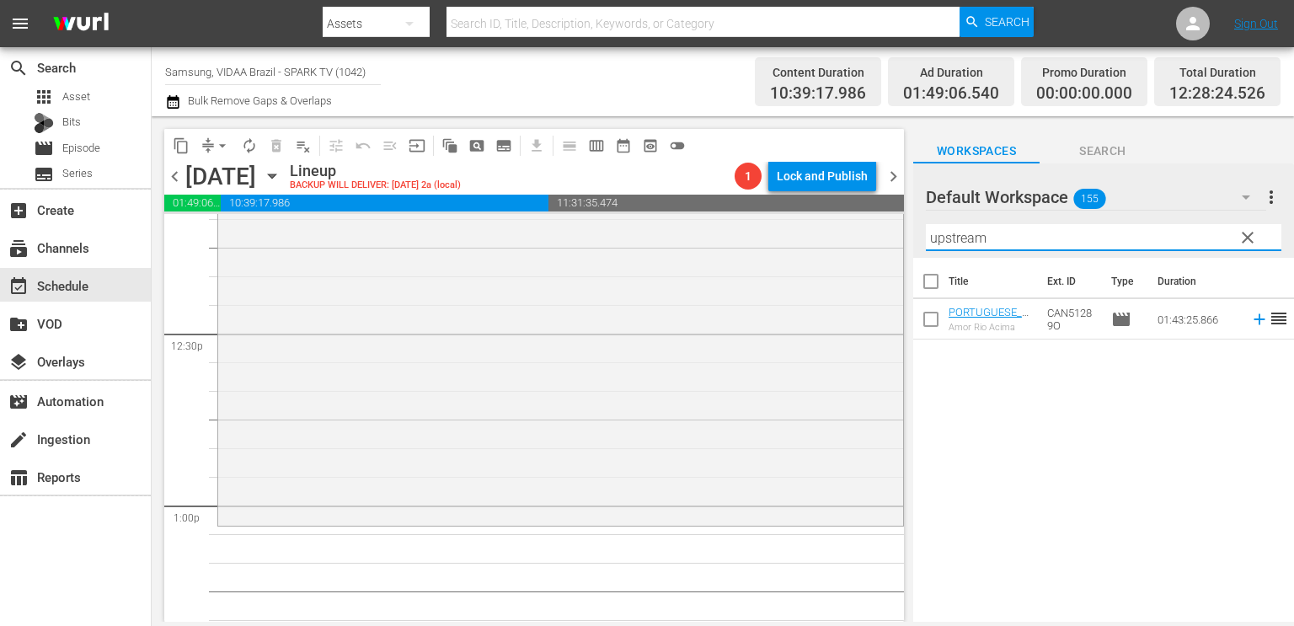
type input "upstream"
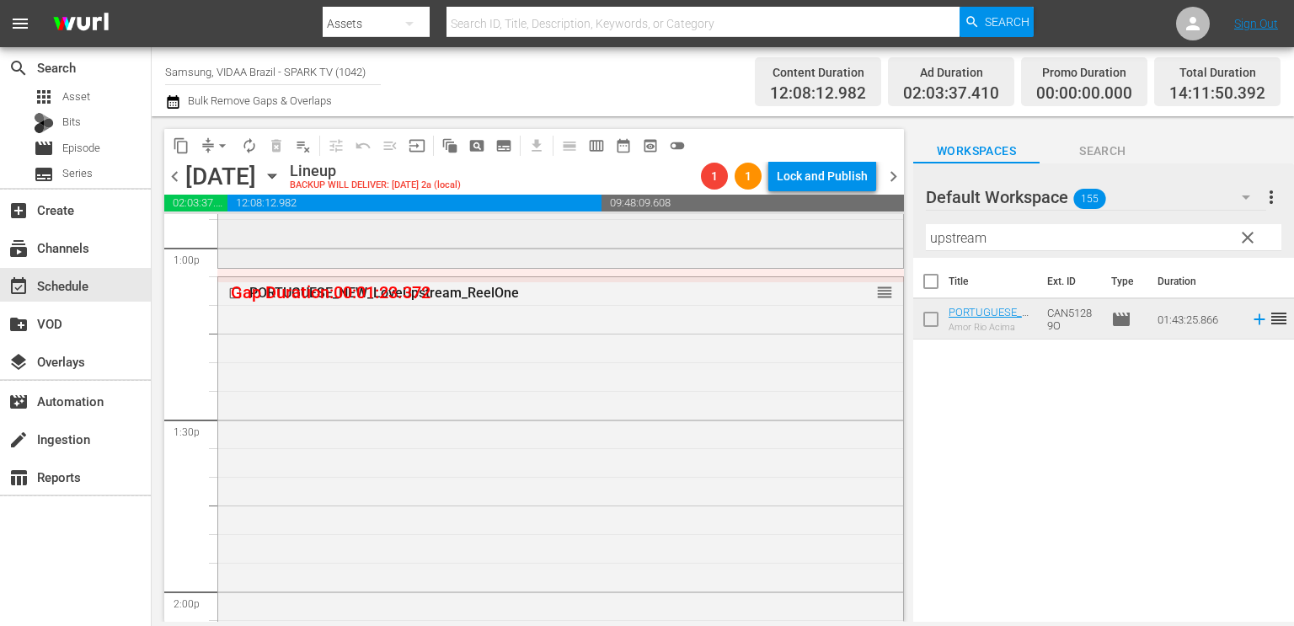
scroll to position [4432, 0]
drag, startPoint x: 870, startPoint y: 297, endPoint x: 860, endPoint y: 276, distance: 23.8
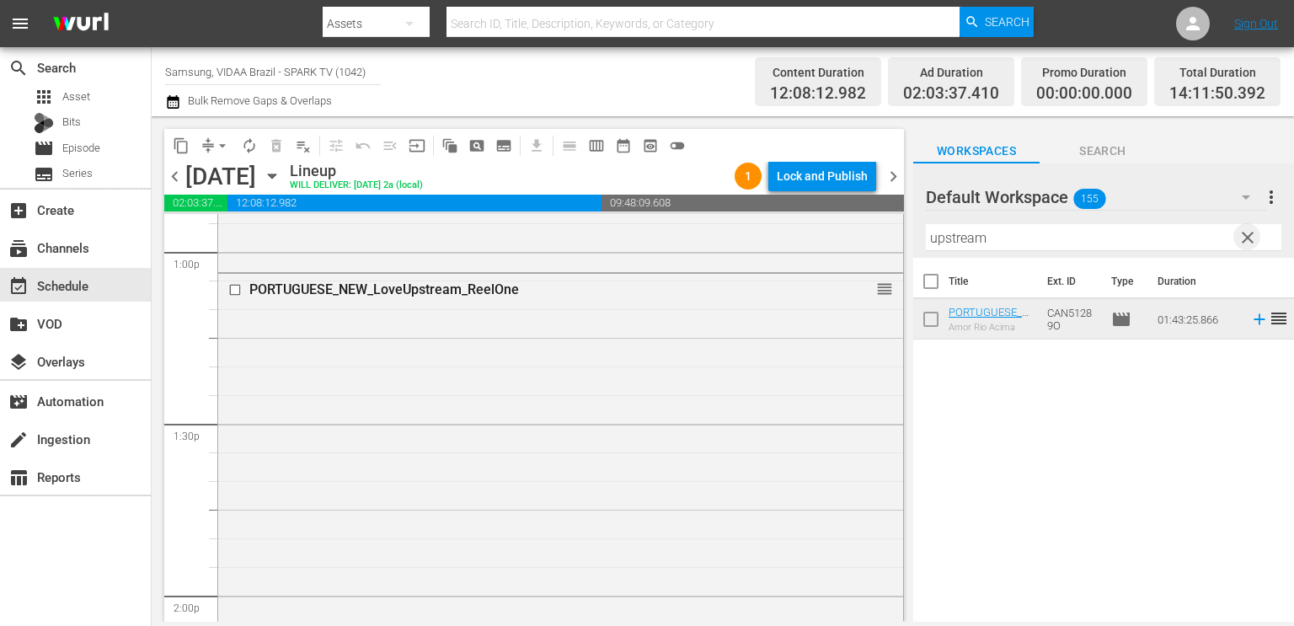
click at [1252, 235] on span "clear" at bounding box center [1248, 238] width 20 height 20
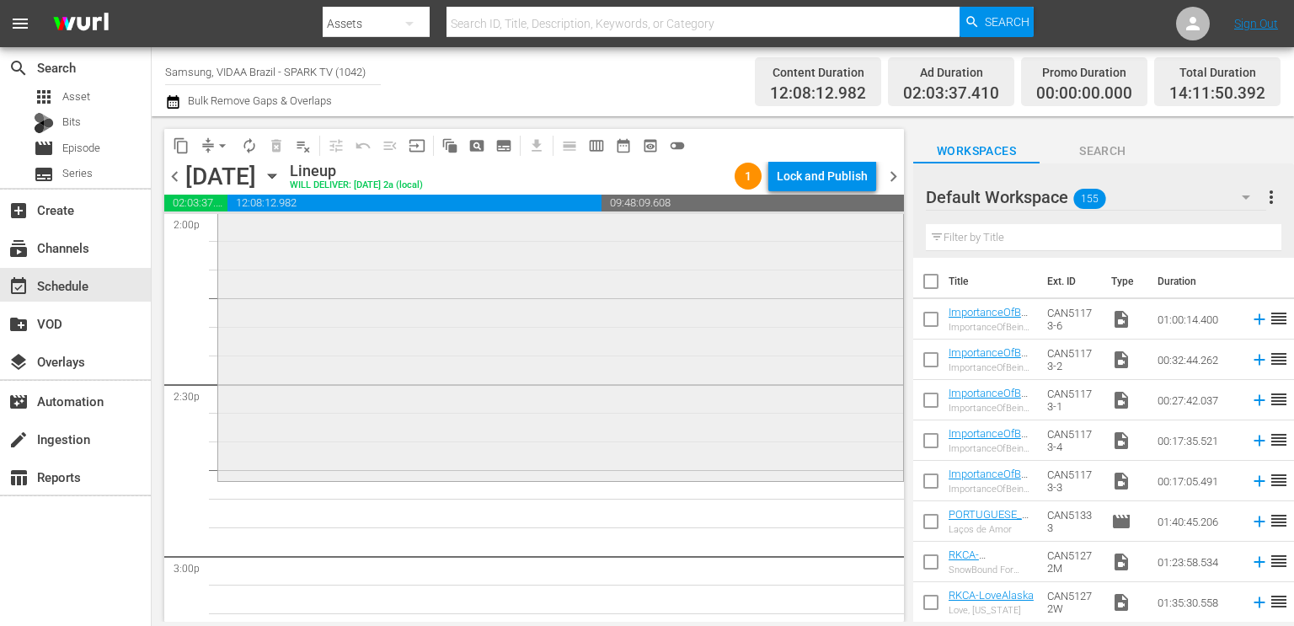
scroll to position [4853, 0]
